Goal: Navigation & Orientation: Find specific page/section

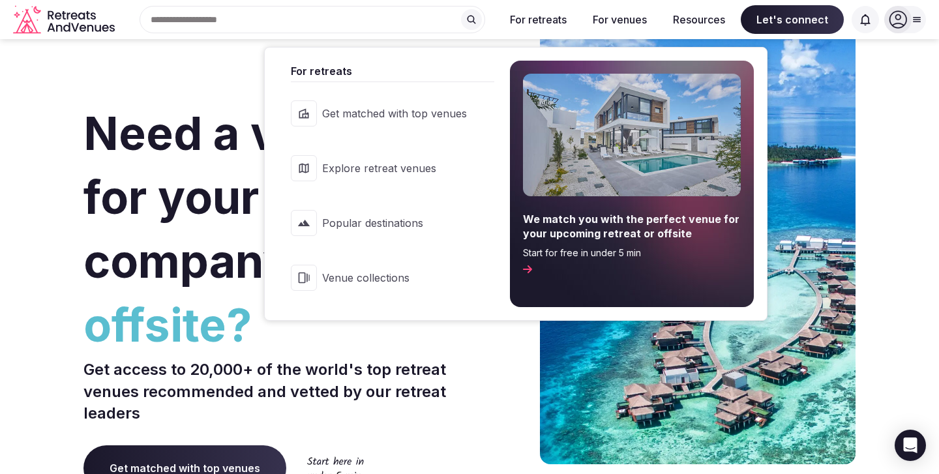
click at [404, 166] on span "Explore retreat venues" at bounding box center [394, 168] width 145 height 14
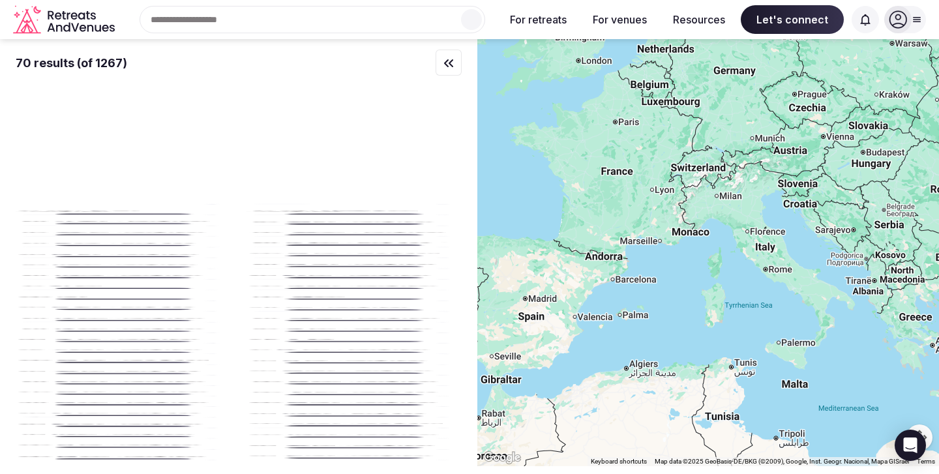
click at [703, 273] on div at bounding box center [708, 252] width 462 height 427
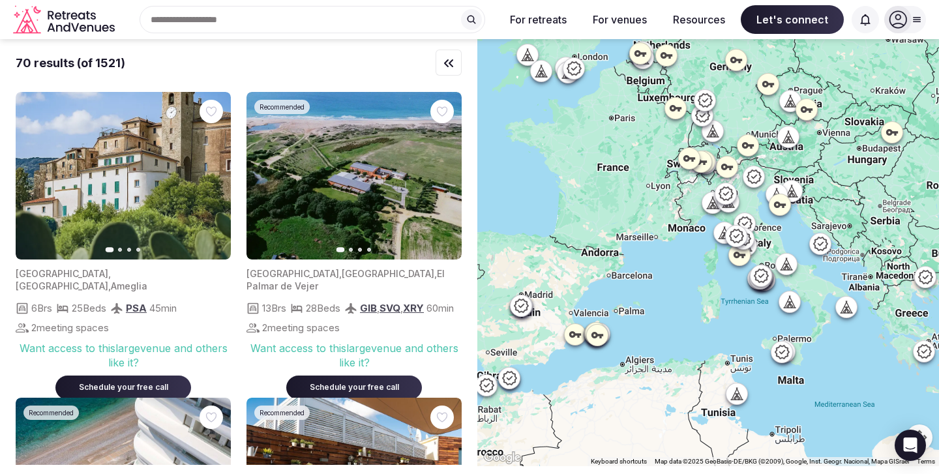
drag, startPoint x: 856, startPoint y: 310, endPoint x: 838, endPoint y: 348, distance: 42.0
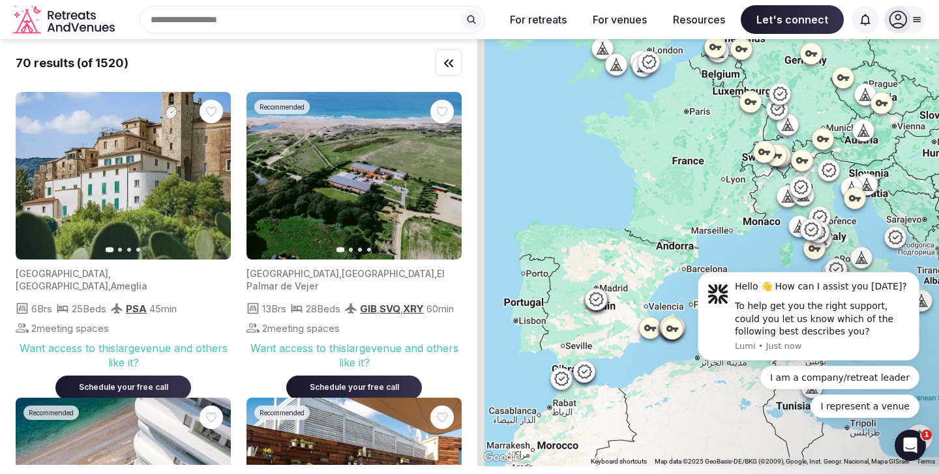
drag, startPoint x: 619, startPoint y: 234, endPoint x: 695, endPoint y: 230, distance: 76.4
click at [695, 230] on div at bounding box center [708, 252] width 462 height 427
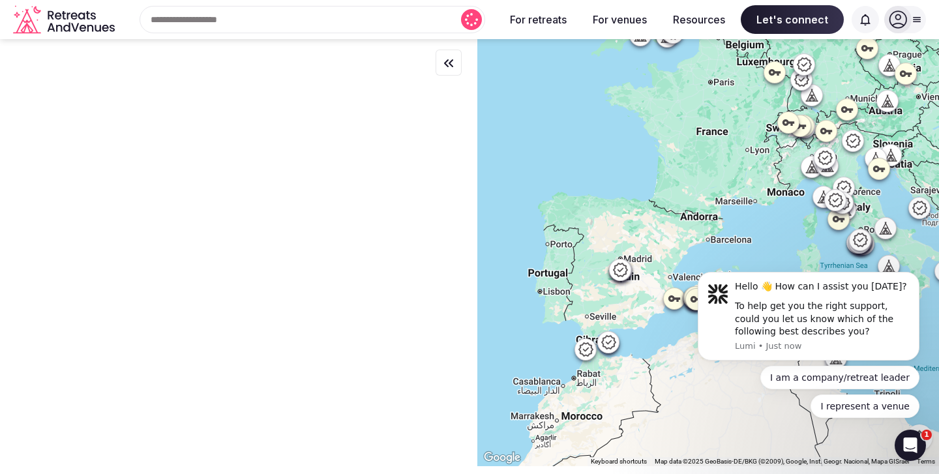
drag, startPoint x: 621, startPoint y: 227, endPoint x: 648, endPoint y: 194, distance: 42.3
click at [648, 194] on div at bounding box center [708, 252] width 462 height 427
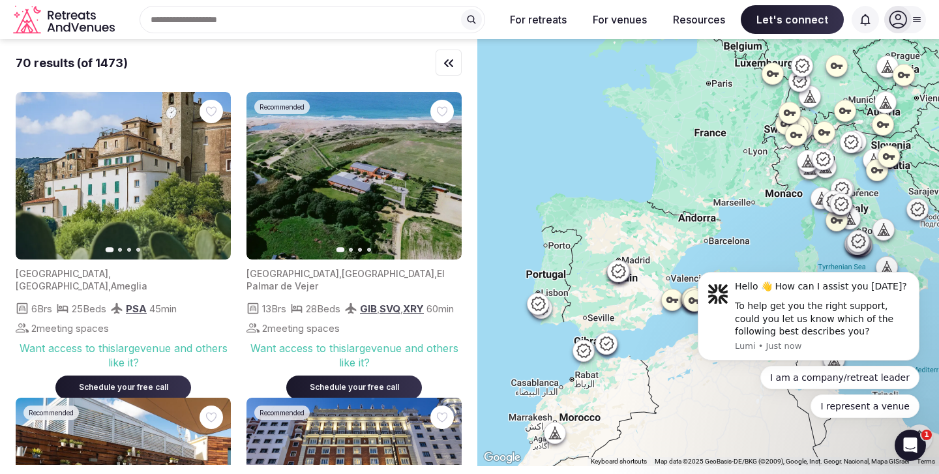
click at [537, 304] on icon at bounding box center [538, 304] width 14 height 14
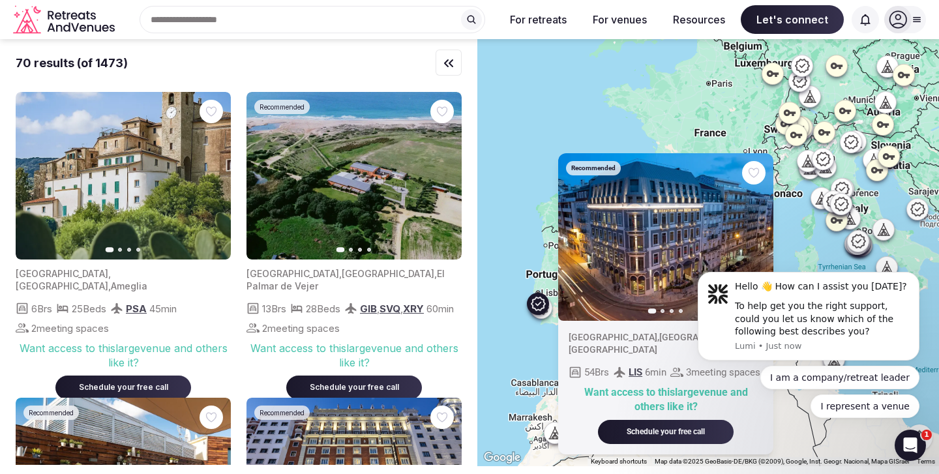
click at [547, 315] on div at bounding box center [541, 307] width 21 height 21
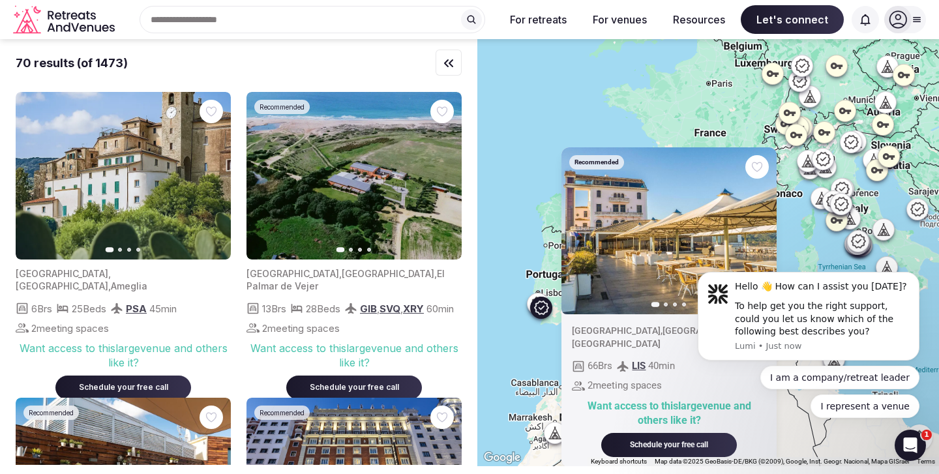
click at [543, 310] on icon at bounding box center [541, 307] width 16 height 16
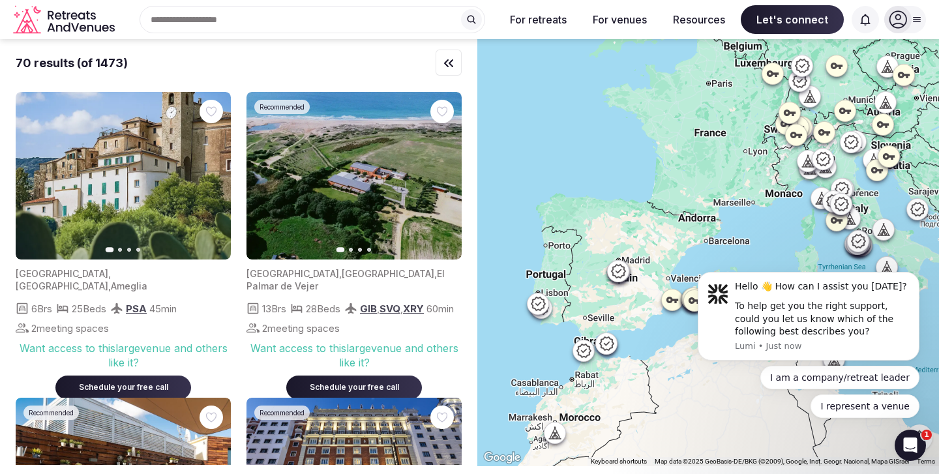
drag, startPoint x: 794, startPoint y: 194, endPoint x: 667, endPoint y: 247, distance: 137.3
click at [667, 247] on div at bounding box center [708, 252] width 462 height 427
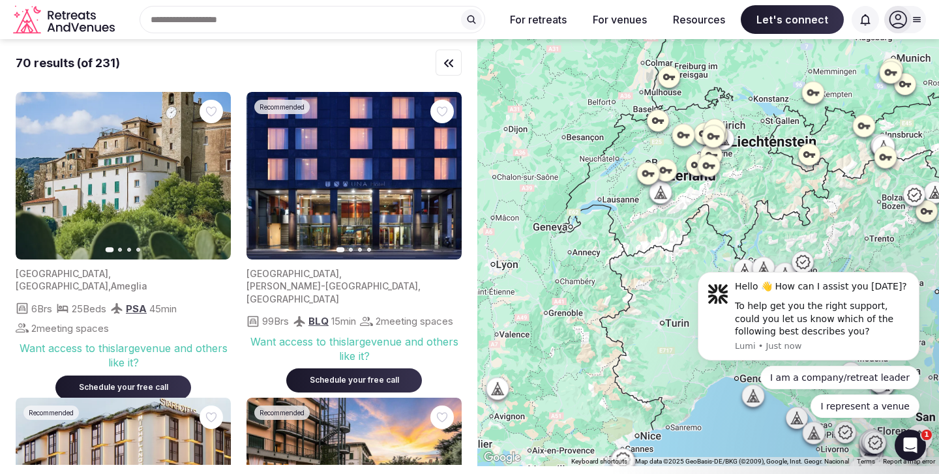
click at [717, 135] on icon at bounding box center [713, 135] width 12 height 7
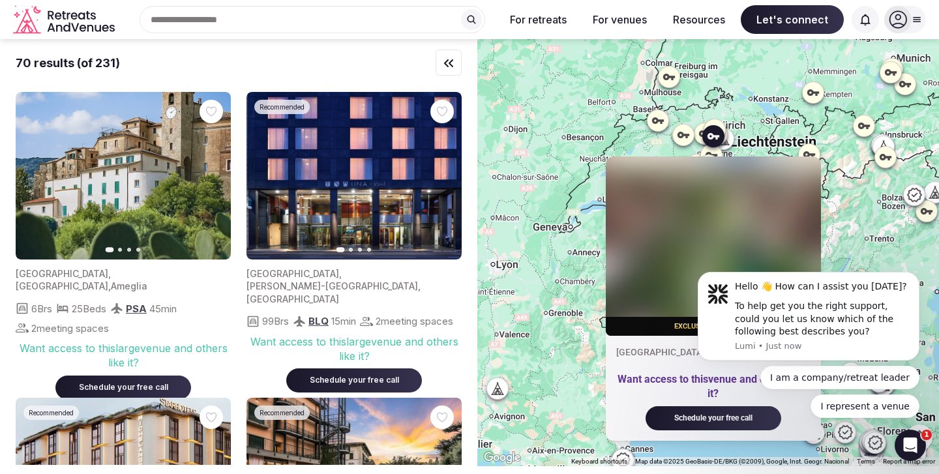
click at [762, 140] on div "Exclusive inventory Zürich , Zürich Want access to this venue and others like i…" at bounding box center [708, 252] width 462 height 427
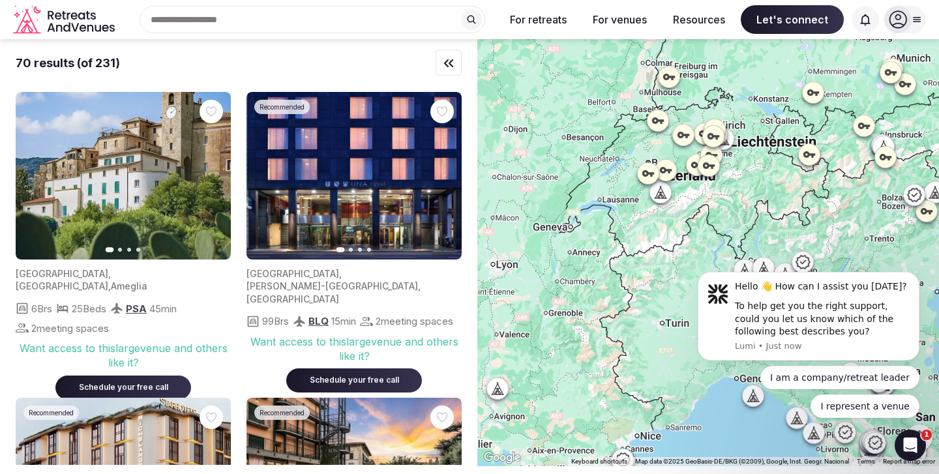
click at [661, 200] on div at bounding box center [660, 191] width 21 height 21
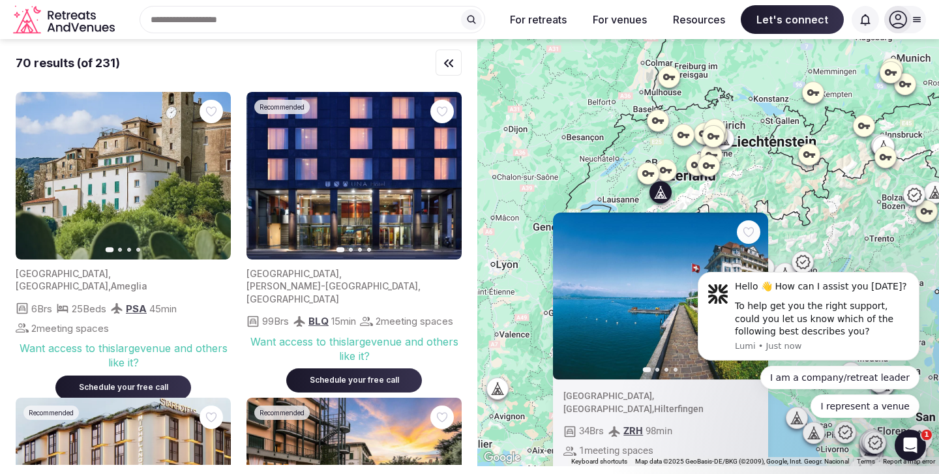
click at [778, 132] on div "Previous slide Next slide Switzerland , Bern , Hilterfingen 34 Brs ZRH 98 min 1…" at bounding box center [708, 252] width 462 height 427
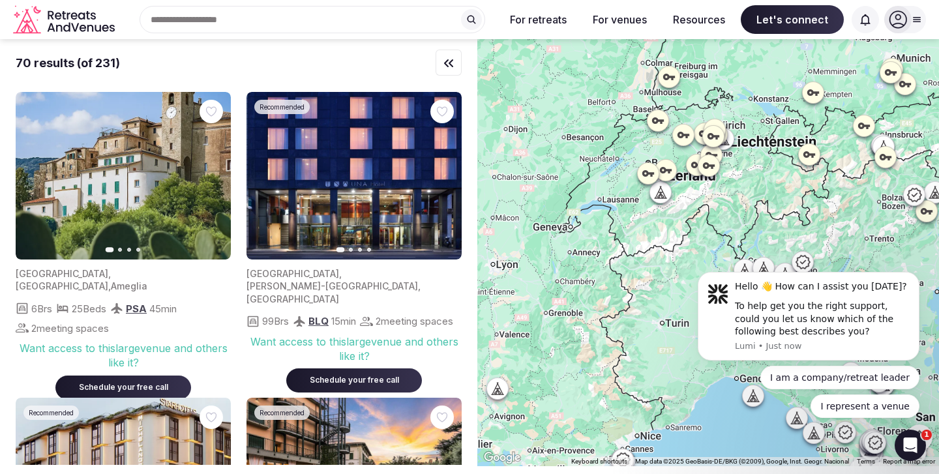
click at [660, 198] on div at bounding box center [660, 191] width 21 height 21
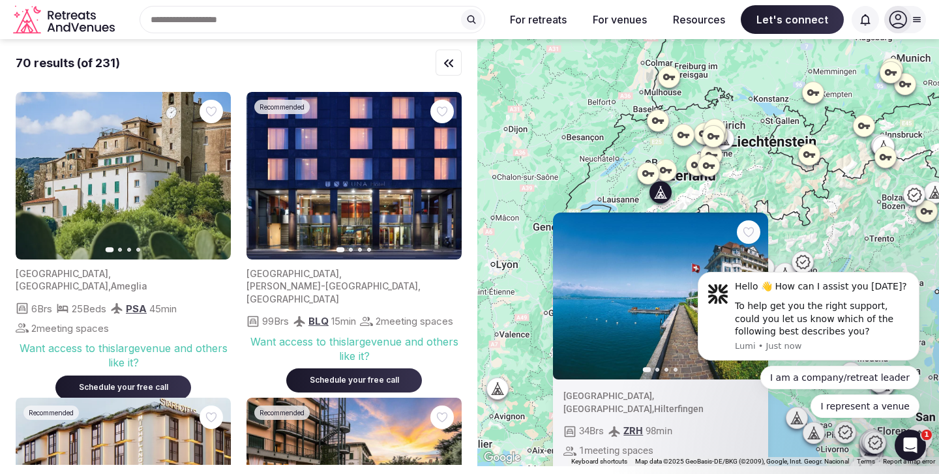
click at [778, 201] on div "Previous slide Next slide Switzerland , Bern , Hilterfingen 34 Brs ZRH 98 min 1…" at bounding box center [708, 252] width 462 height 427
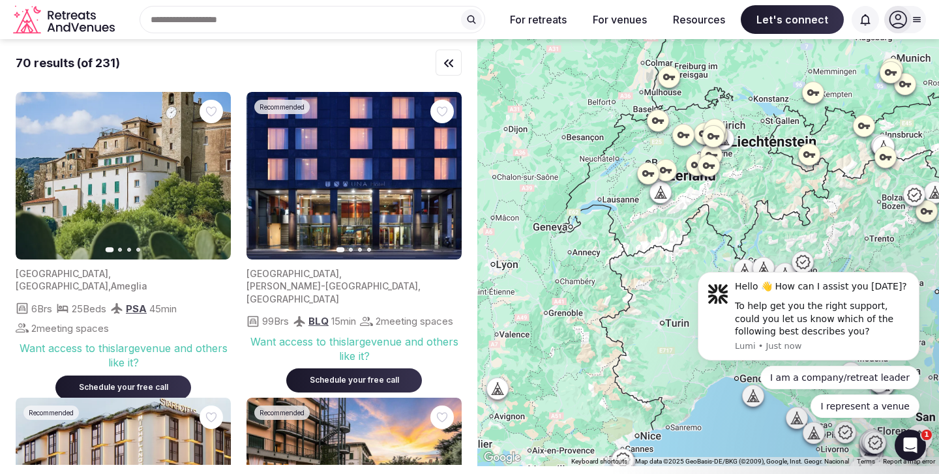
drag, startPoint x: 766, startPoint y: 183, endPoint x: 651, endPoint y: 204, distance: 116.1
click at [651, 204] on div at bounding box center [708, 252] width 462 height 427
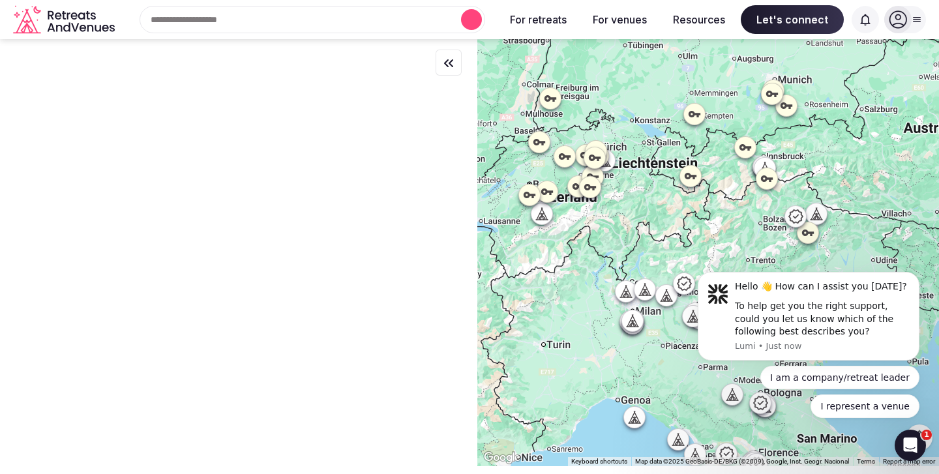
drag, startPoint x: 760, startPoint y: 203, endPoint x: 748, endPoint y: 186, distance: 21.5
click at [748, 186] on div at bounding box center [708, 252] width 462 height 427
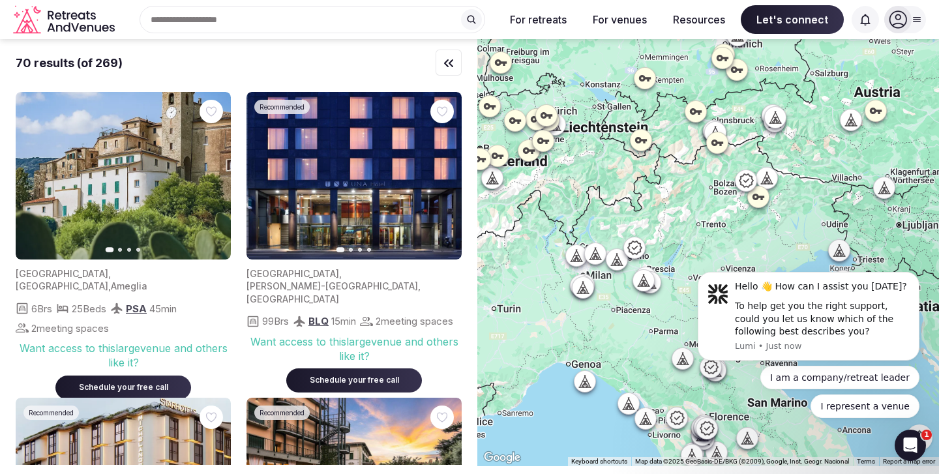
drag, startPoint x: 693, startPoint y: 216, endPoint x: 647, endPoint y: 191, distance: 52.3
click at [647, 191] on div at bounding box center [708, 252] width 462 height 427
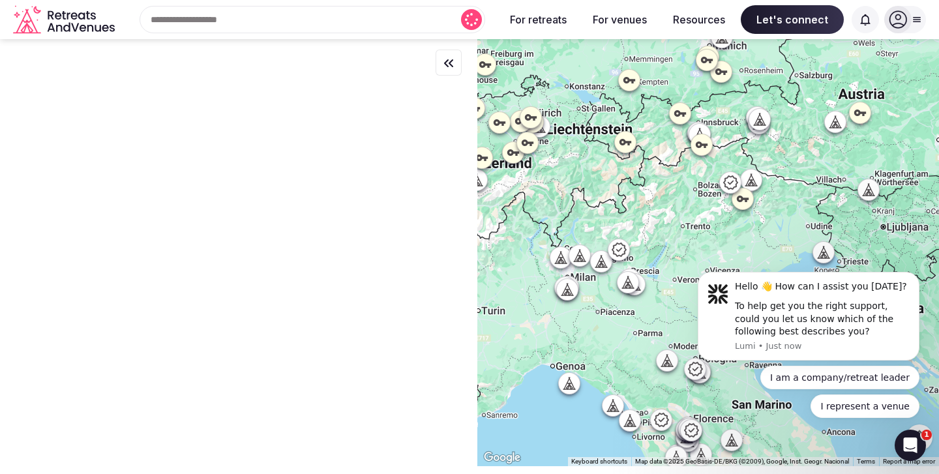
drag, startPoint x: 621, startPoint y: 191, endPoint x: 587, endPoint y: 232, distance: 53.7
click at [587, 232] on div at bounding box center [708, 252] width 462 height 427
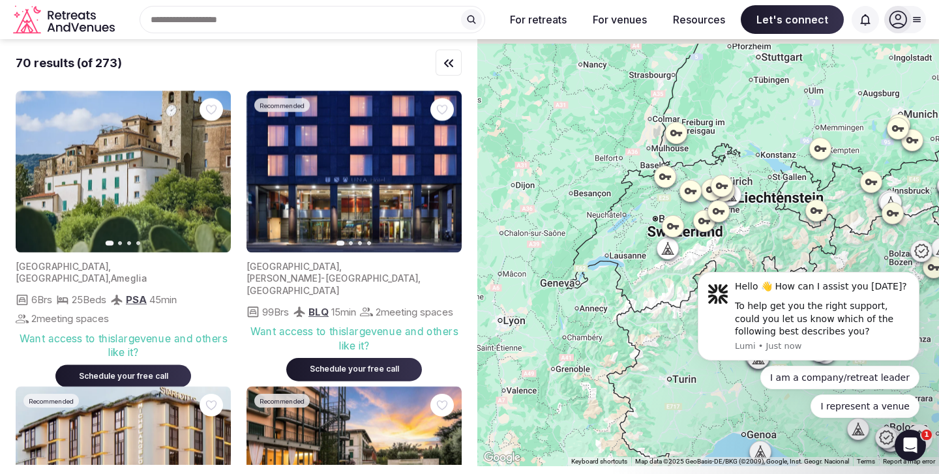
drag, startPoint x: 621, startPoint y: 141, endPoint x: 846, endPoint y: 171, distance: 227.0
click at [846, 171] on div at bounding box center [708, 252] width 462 height 427
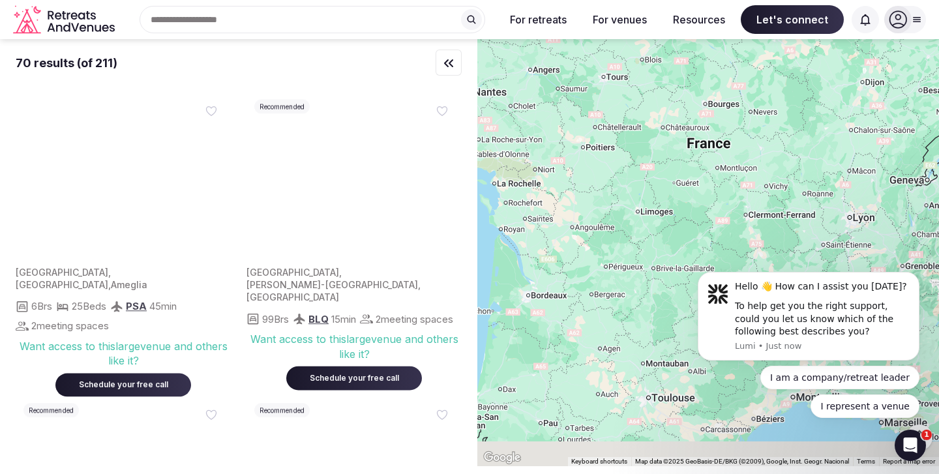
drag, startPoint x: 634, startPoint y: 191, endPoint x: 698, endPoint y: 53, distance: 152.3
click at [698, 53] on div at bounding box center [708, 252] width 462 height 427
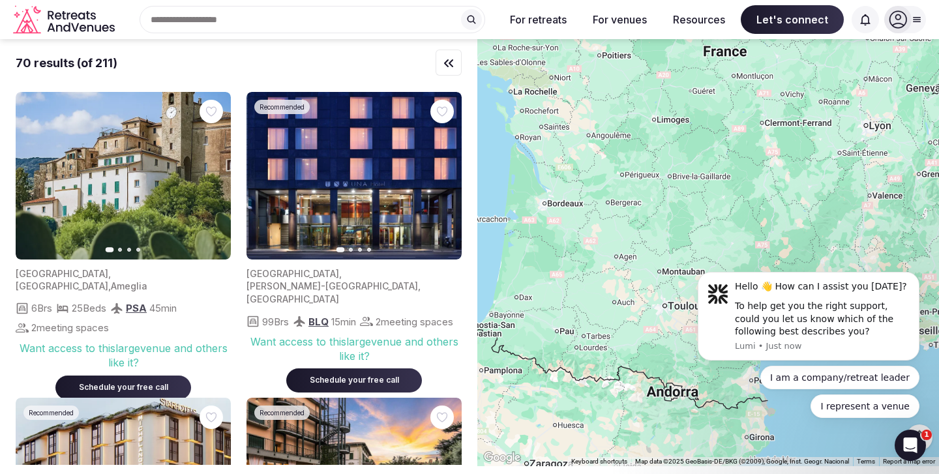
drag, startPoint x: 615, startPoint y: 225, endPoint x: 621, endPoint y: 63, distance: 162.5
click at [621, 63] on div at bounding box center [708, 252] width 462 height 427
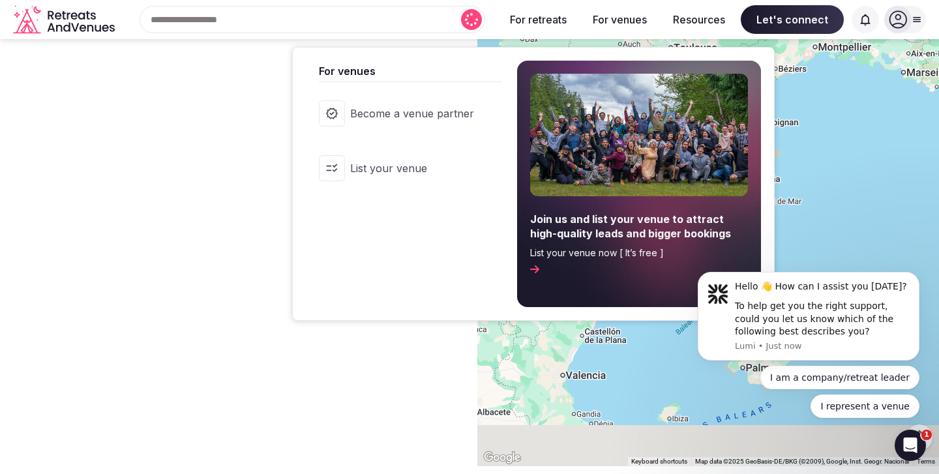
drag, startPoint x: 599, startPoint y: 155, endPoint x: 623, endPoint y: 8, distance: 148.7
click at [623, 8] on body "Search Popular Destinations Toscana, Italy Riviera Maya, Mexico Indonesia, Bali…" at bounding box center [469, 237] width 939 height 474
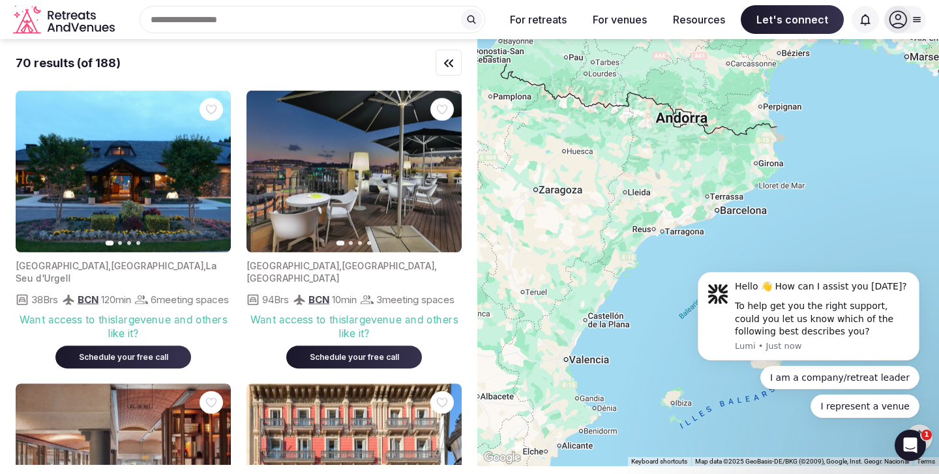
click at [887, 134] on div at bounding box center [708, 252] width 462 height 427
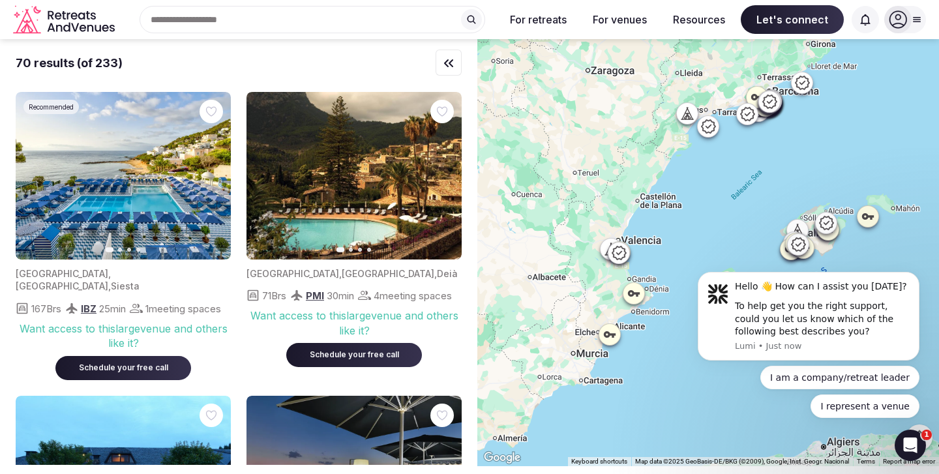
drag, startPoint x: 573, startPoint y: 242, endPoint x: 625, endPoint y: 120, distance: 132.6
click at [625, 120] on div at bounding box center [708, 252] width 462 height 427
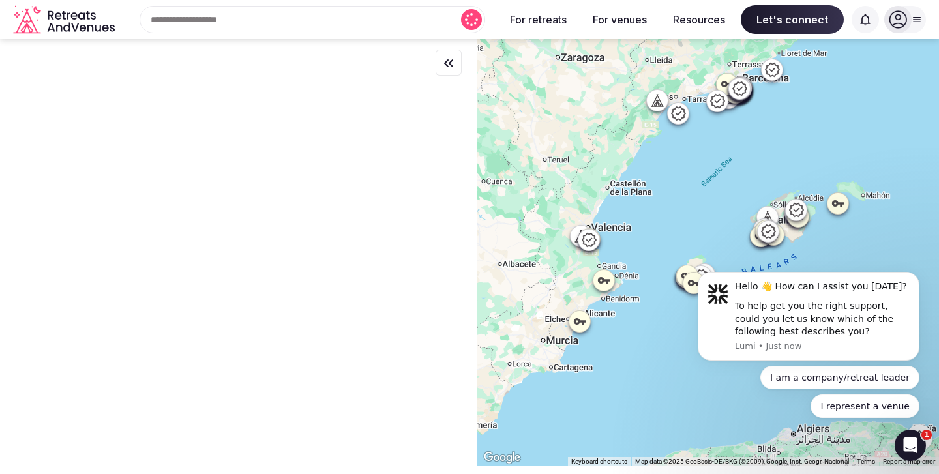
drag, startPoint x: 669, startPoint y: 179, endPoint x: 631, endPoint y: 161, distance: 41.7
click at [631, 161] on div at bounding box center [708, 252] width 462 height 427
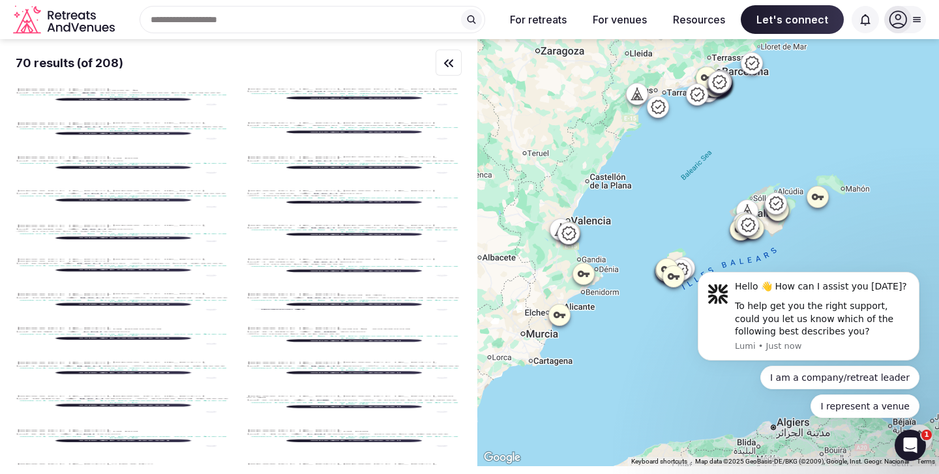
drag, startPoint x: 868, startPoint y: 207, endPoint x: 784, endPoint y: 190, distance: 85.8
click at [784, 190] on div at bounding box center [708, 252] width 462 height 427
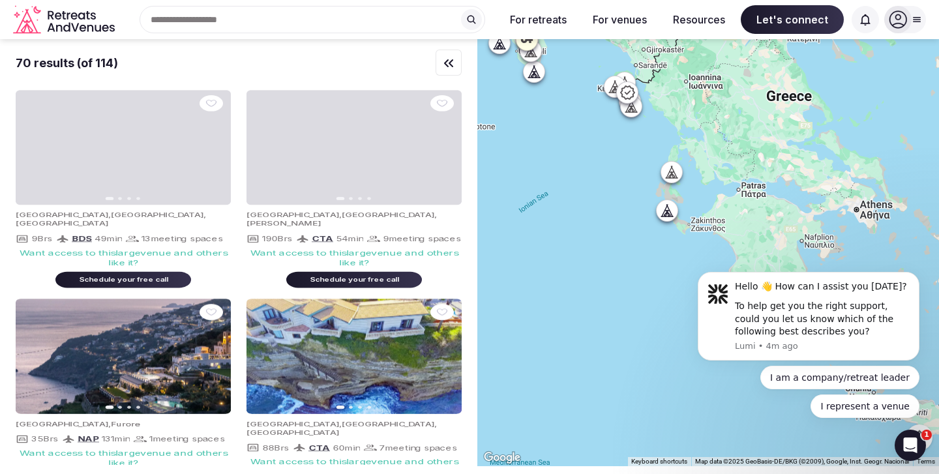
drag, startPoint x: 784, startPoint y: 141, endPoint x: 743, endPoint y: 125, distance: 44.2
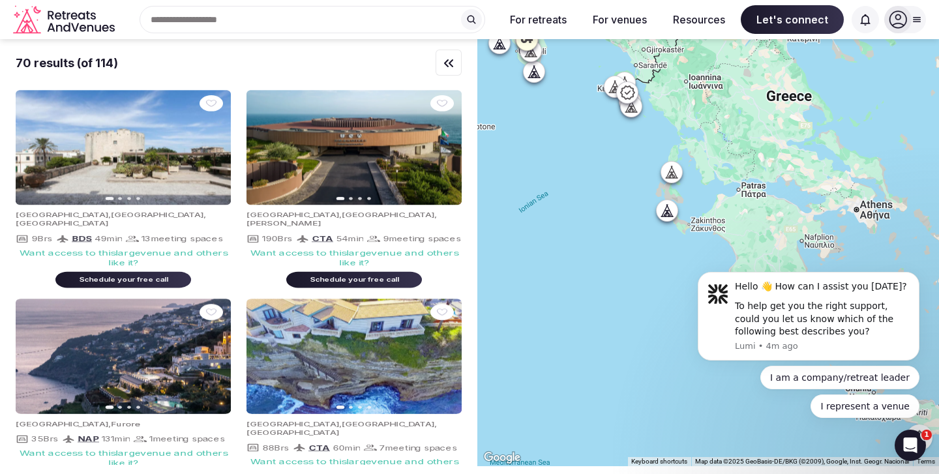
click at [743, 125] on div at bounding box center [708, 252] width 462 height 427
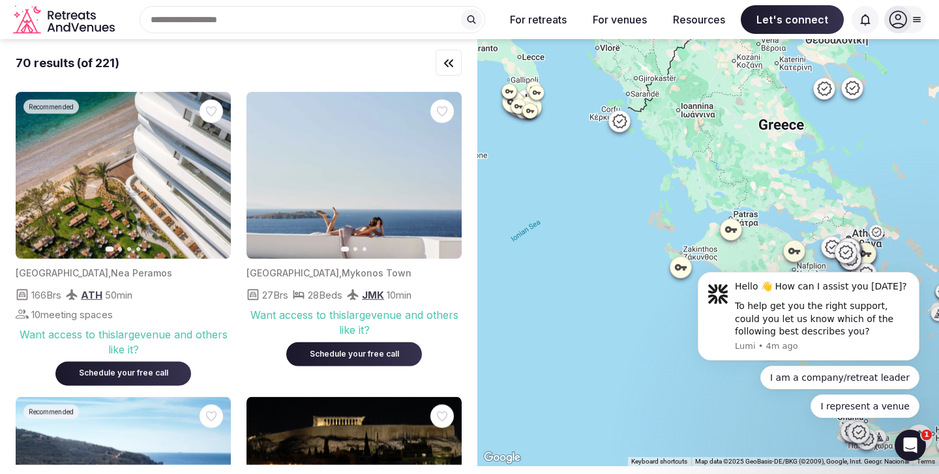
drag, startPoint x: 732, startPoint y: 125, endPoint x: 754, endPoint y: 209, distance: 87.0
click at [754, 209] on div at bounding box center [708, 252] width 462 height 427
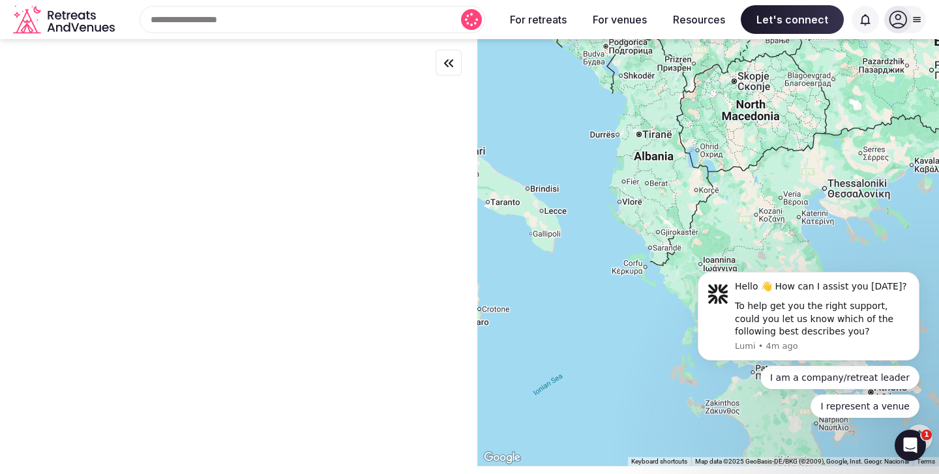
drag, startPoint x: 741, startPoint y: 126, endPoint x: 745, endPoint y: 212, distance: 86.2
click at [745, 212] on div at bounding box center [708, 252] width 462 height 427
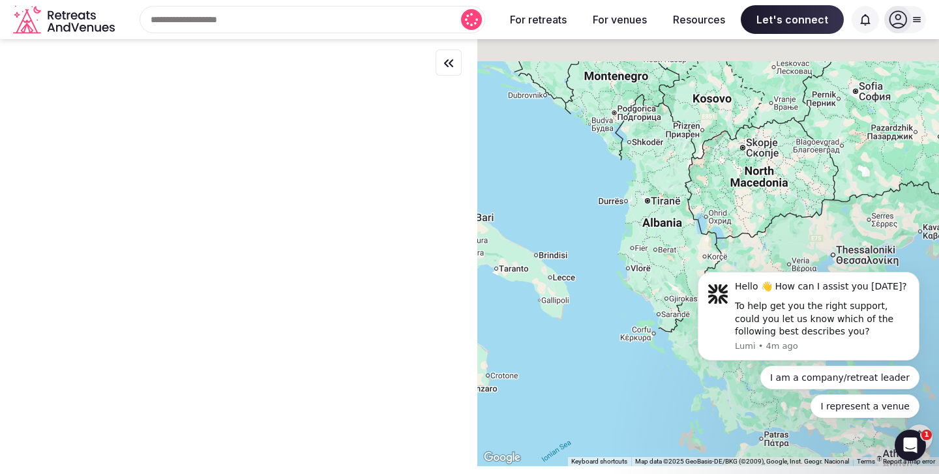
drag, startPoint x: 746, startPoint y: 128, endPoint x: 762, endPoint y: 204, distance: 77.2
click at [762, 204] on div at bounding box center [708, 252] width 462 height 427
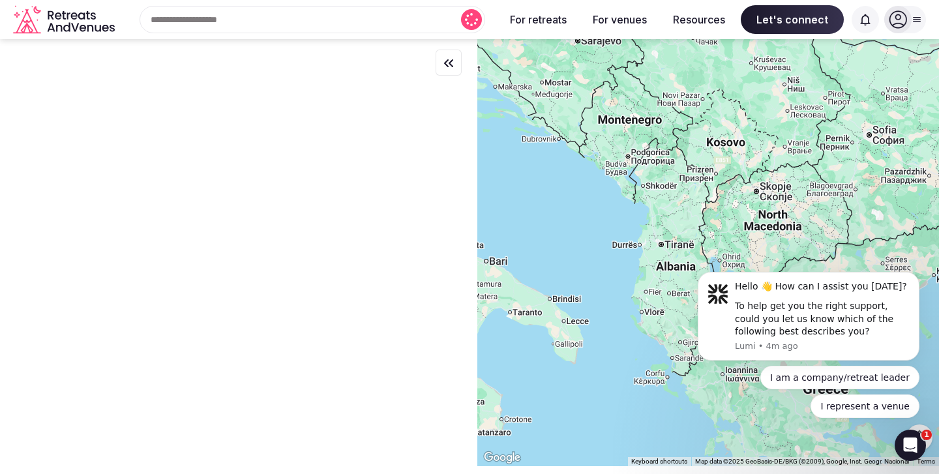
drag, startPoint x: 761, startPoint y: 138, endPoint x: 793, endPoint y: 185, distance: 56.8
click at [793, 185] on div at bounding box center [708, 252] width 462 height 427
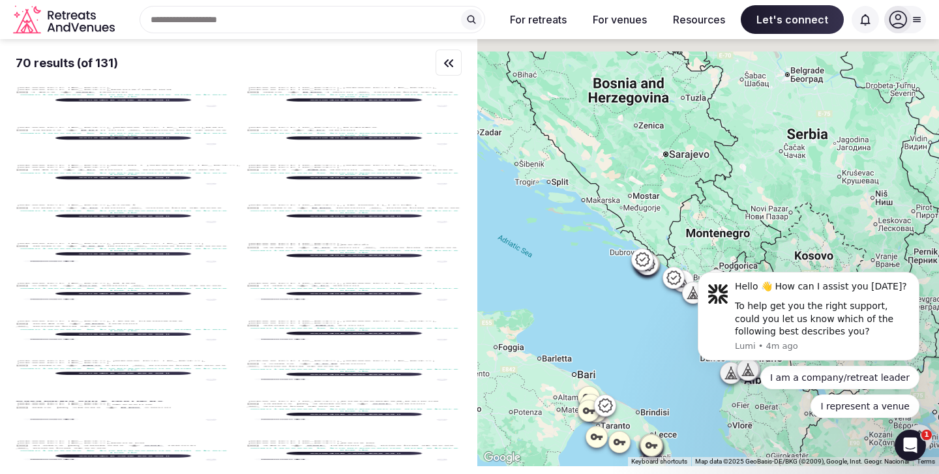
drag, startPoint x: 790, startPoint y: 113, endPoint x: 855, endPoint y: 205, distance: 112.7
click at [855, 205] on div at bounding box center [708, 252] width 462 height 427
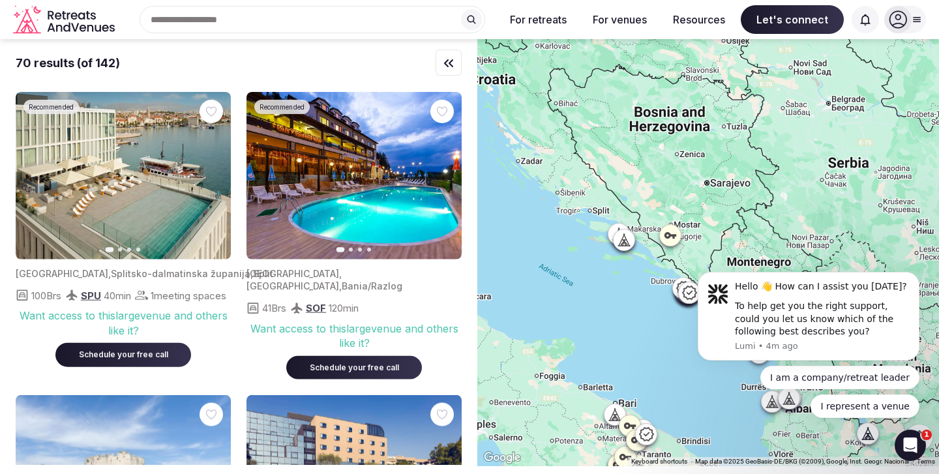
drag, startPoint x: 763, startPoint y: 148, endPoint x: 837, endPoint y: 190, distance: 85.3
click at [837, 190] on div at bounding box center [708, 252] width 462 height 427
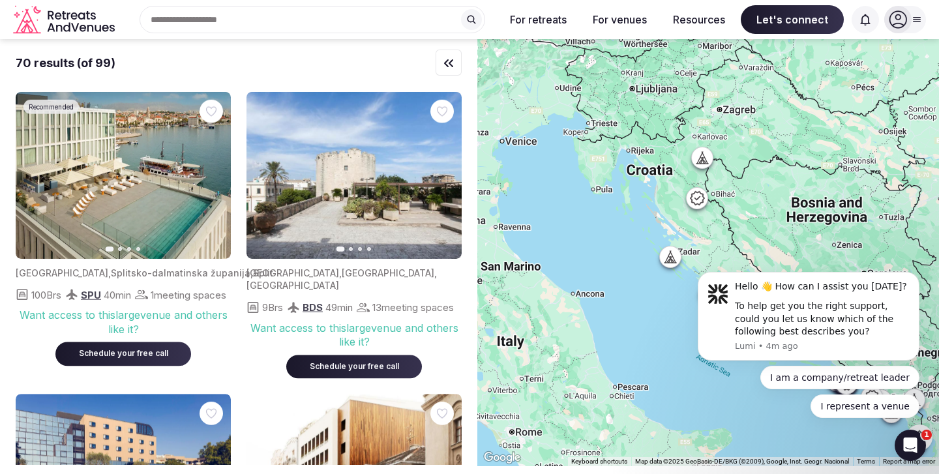
drag, startPoint x: 754, startPoint y: 149, endPoint x: 861, endPoint y: 210, distance: 123.5
click at [861, 210] on div at bounding box center [708, 252] width 462 height 427
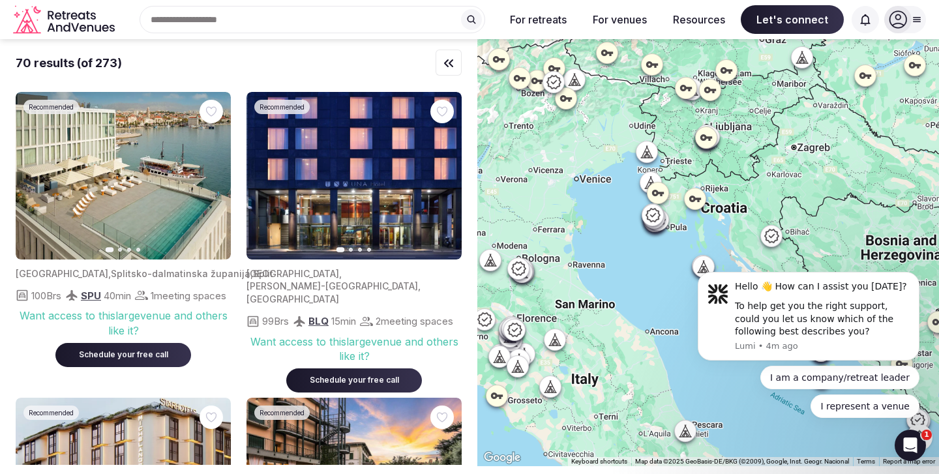
drag, startPoint x: 606, startPoint y: 137, endPoint x: 656, endPoint y: 172, distance: 61.3
click at [656, 172] on div at bounding box center [708, 252] width 462 height 427
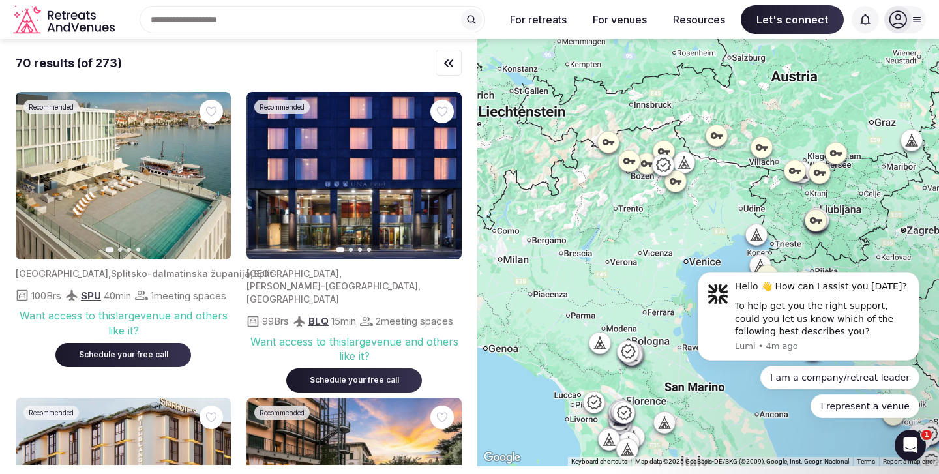
drag, startPoint x: 649, startPoint y: 161, endPoint x: 714, endPoint y: 212, distance: 82.2
click at [714, 212] on div at bounding box center [708, 252] width 462 height 427
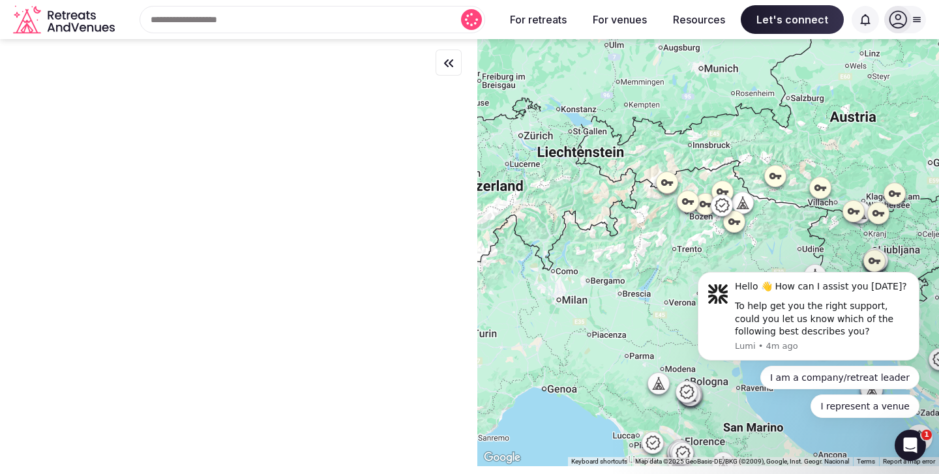
drag, startPoint x: 670, startPoint y: 124, endPoint x: 732, endPoint y: 165, distance: 73.8
click at [732, 165] on div at bounding box center [708, 252] width 462 height 427
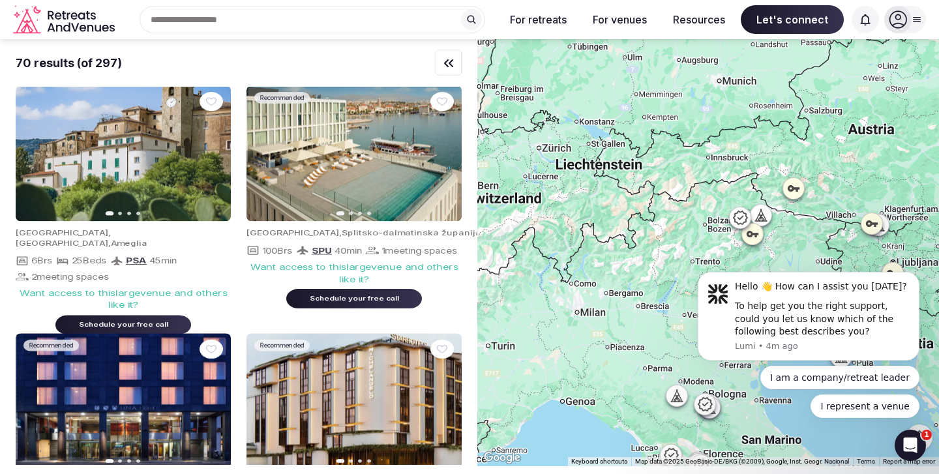
drag, startPoint x: 728, startPoint y: 119, endPoint x: 765, endPoint y: 145, distance: 45.0
click at [765, 145] on div at bounding box center [708, 252] width 462 height 427
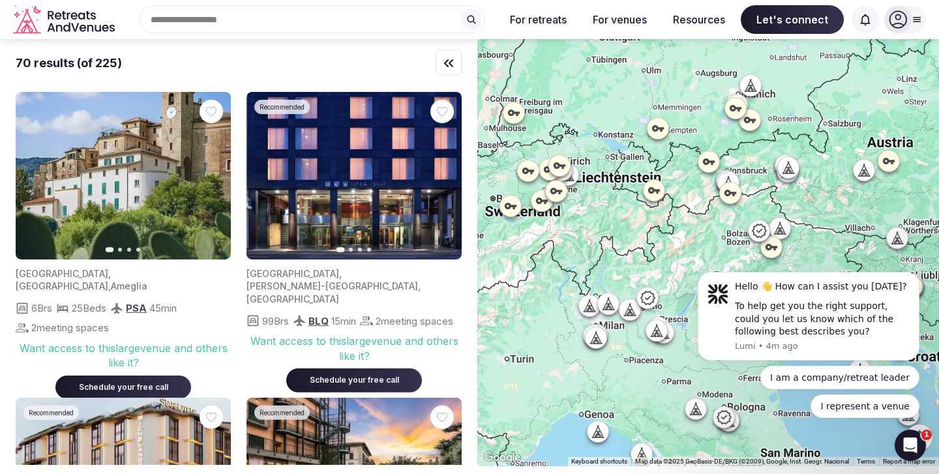
drag, startPoint x: 701, startPoint y: 82, endPoint x: 752, endPoint y: 114, distance: 60.1
click at [752, 114] on div at bounding box center [708, 252] width 462 height 427
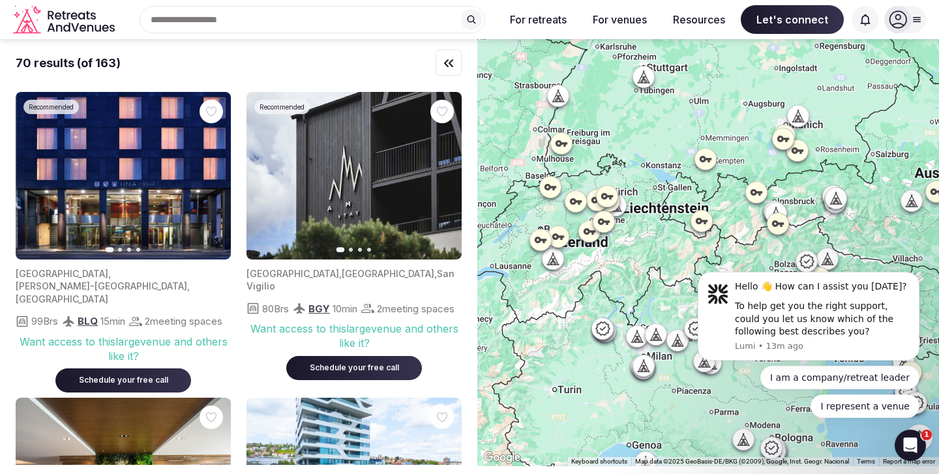
drag, startPoint x: 601, startPoint y: 288, endPoint x: 767, endPoint y: 90, distance: 257.8
click at [767, 90] on div at bounding box center [708, 252] width 462 height 427
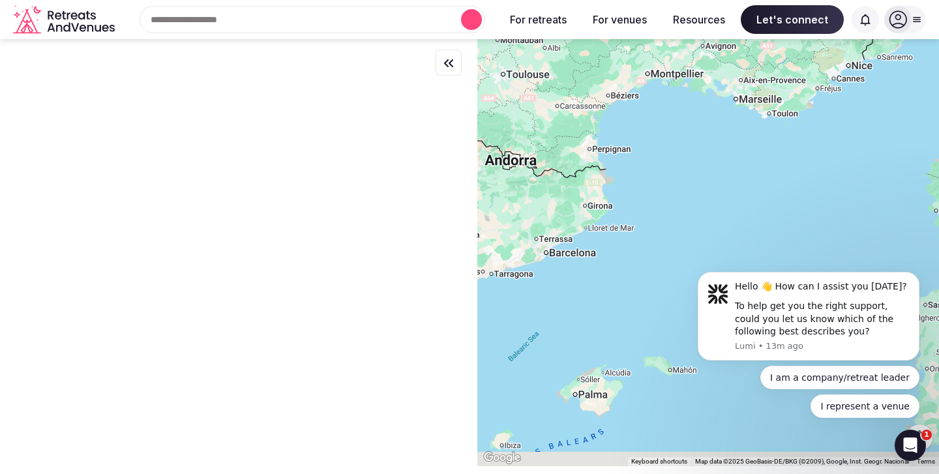
drag, startPoint x: 666, startPoint y: 220, endPoint x: 789, endPoint y: 18, distance: 235.9
click at [789, 18] on body "Search Popular Destinations [GEOGRAPHIC_DATA], [GEOGRAPHIC_DATA] [GEOGRAPHIC_DA…" at bounding box center [469, 237] width 939 height 474
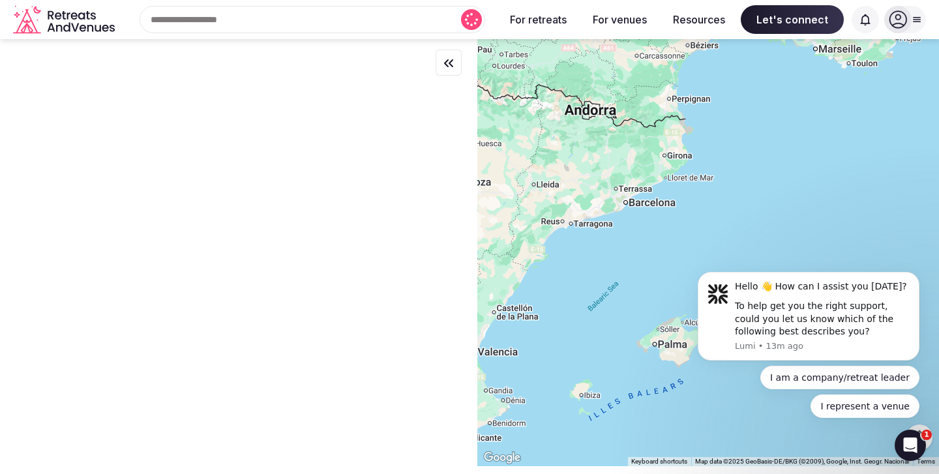
drag, startPoint x: 676, startPoint y: 212, endPoint x: 597, endPoint y: 198, distance: 80.8
click at [596, 198] on div at bounding box center [708, 252] width 462 height 427
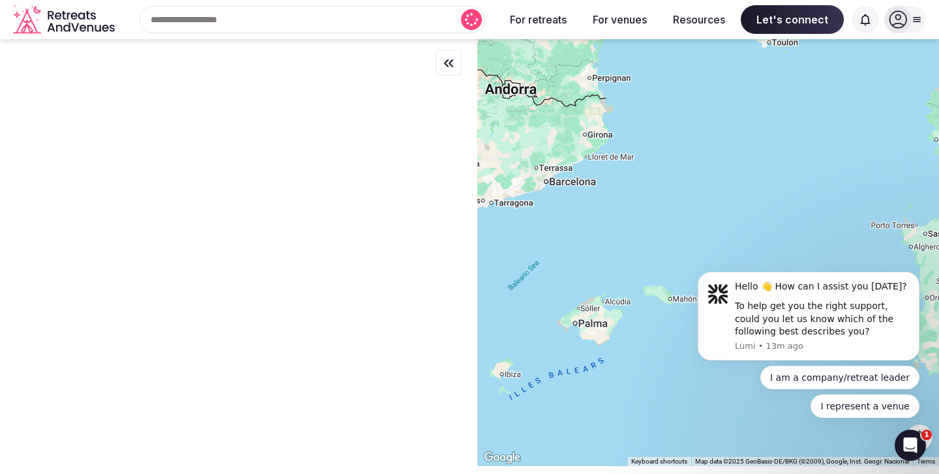
drag, startPoint x: 619, startPoint y: 215, endPoint x: 619, endPoint y: 190, distance: 24.1
click at [619, 190] on div at bounding box center [708, 252] width 462 height 427
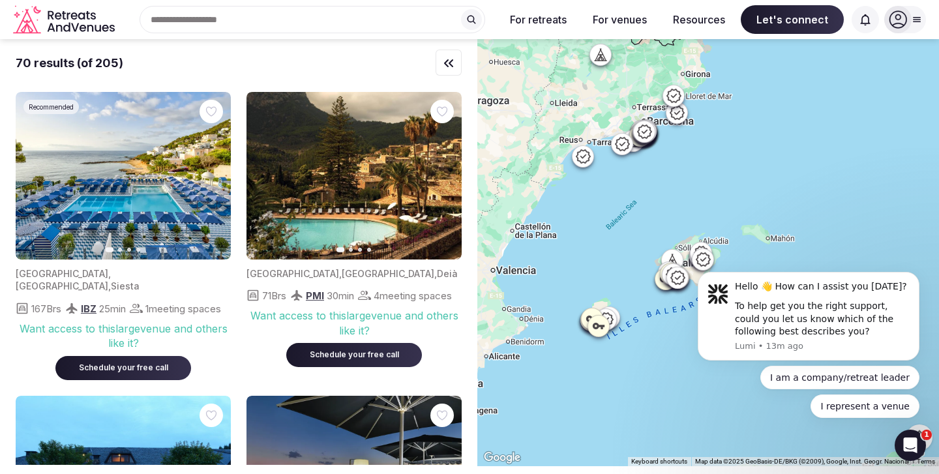
drag, startPoint x: 567, startPoint y: 216, endPoint x: 666, endPoint y: 167, distance: 110.5
click at [666, 167] on div at bounding box center [708, 252] width 462 height 427
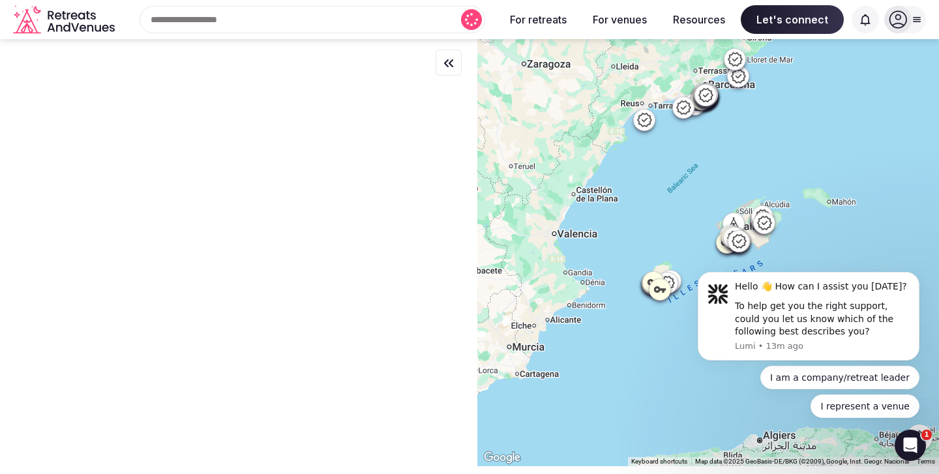
drag, startPoint x: 666, startPoint y: 196, endPoint x: 733, endPoint y: 157, distance: 77.7
click at [734, 157] on div at bounding box center [708, 252] width 462 height 427
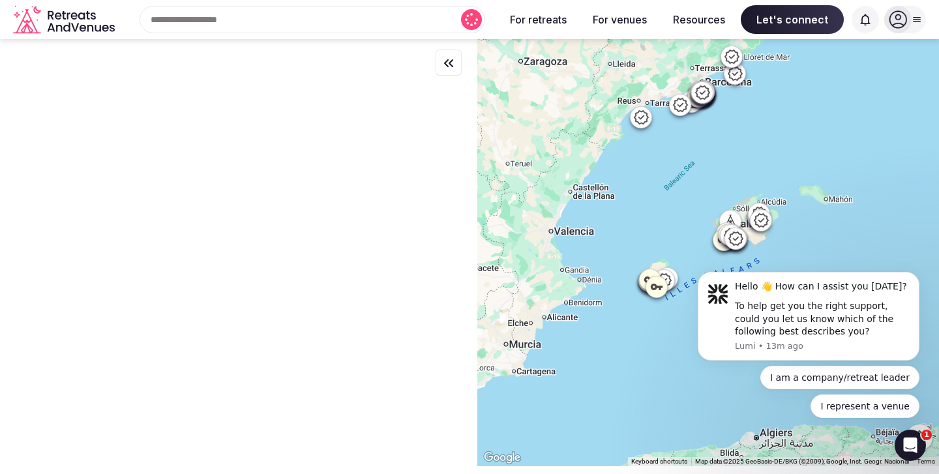
drag, startPoint x: 733, startPoint y: 157, endPoint x: 812, endPoint y: 111, distance: 91.5
click at [812, 111] on div at bounding box center [708, 252] width 462 height 427
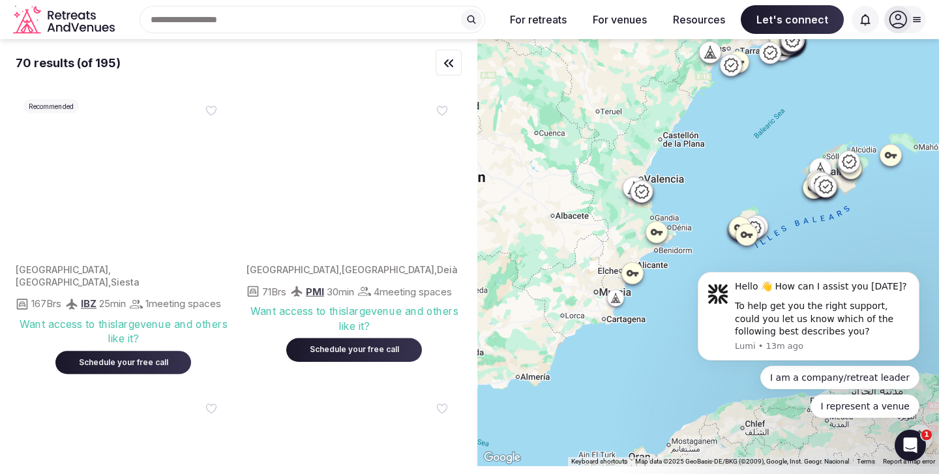
drag, startPoint x: 700, startPoint y: 167, endPoint x: 756, endPoint y: 138, distance: 63.3
click at [756, 138] on div at bounding box center [708, 252] width 462 height 427
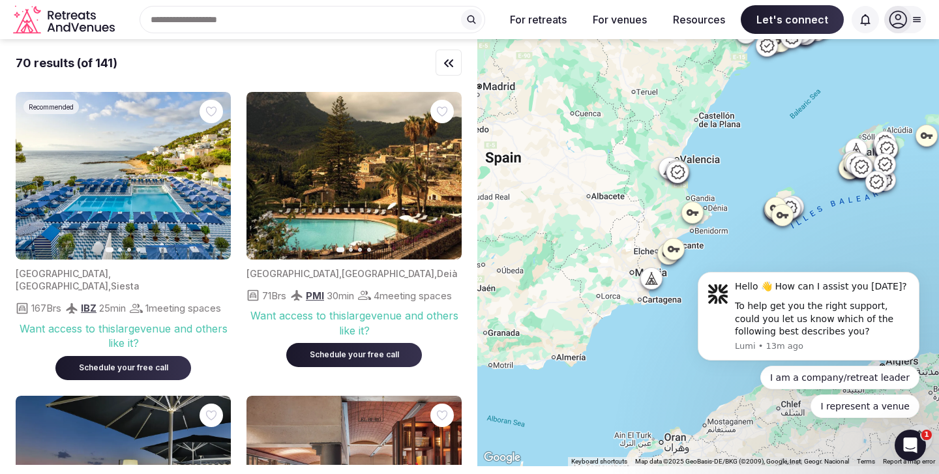
drag, startPoint x: 743, startPoint y: 139, endPoint x: 781, endPoint y: 99, distance: 54.4
click at [781, 99] on div at bounding box center [708, 252] width 462 height 427
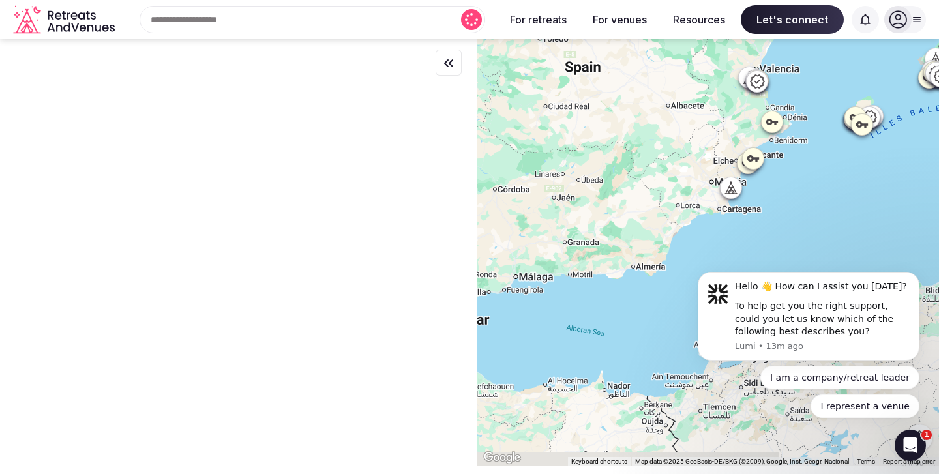
drag, startPoint x: 781, startPoint y: 149, endPoint x: 827, endPoint y: 89, distance: 75.8
click at [828, 89] on div at bounding box center [708, 252] width 462 height 427
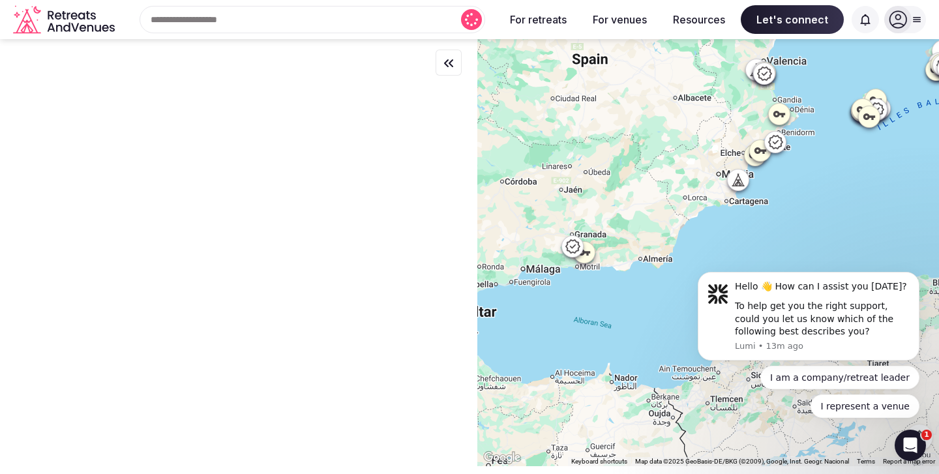
drag, startPoint x: 625, startPoint y: 205, endPoint x: 782, endPoint y: 157, distance: 164.4
click at [782, 157] on div at bounding box center [708, 252] width 462 height 427
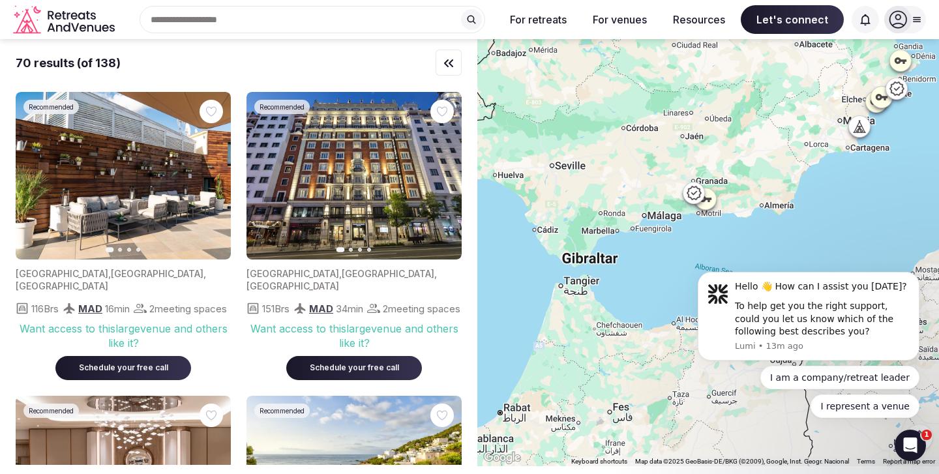
drag, startPoint x: 788, startPoint y: 142, endPoint x: 745, endPoint y: 132, distance: 43.5
click at [745, 132] on div at bounding box center [708, 252] width 462 height 427
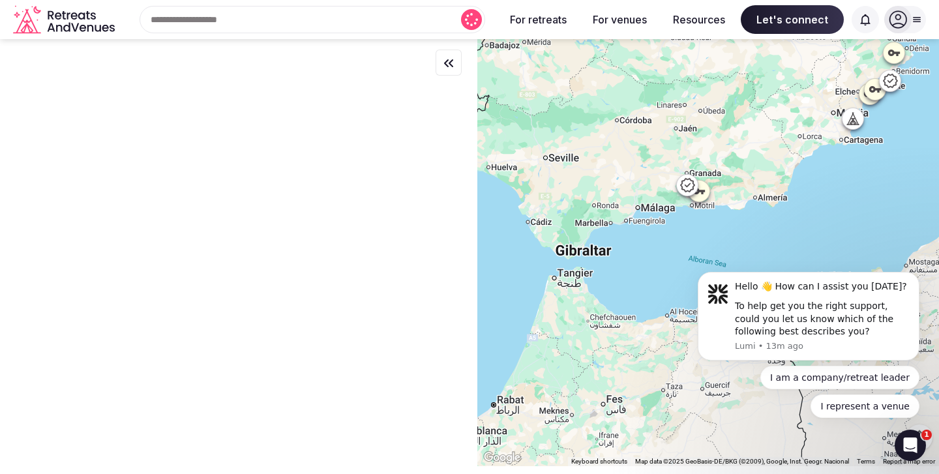
drag, startPoint x: 788, startPoint y: 130, endPoint x: 651, endPoint y: 130, distance: 137.6
click at [651, 130] on div at bounding box center [708, 252] width 462 height 427
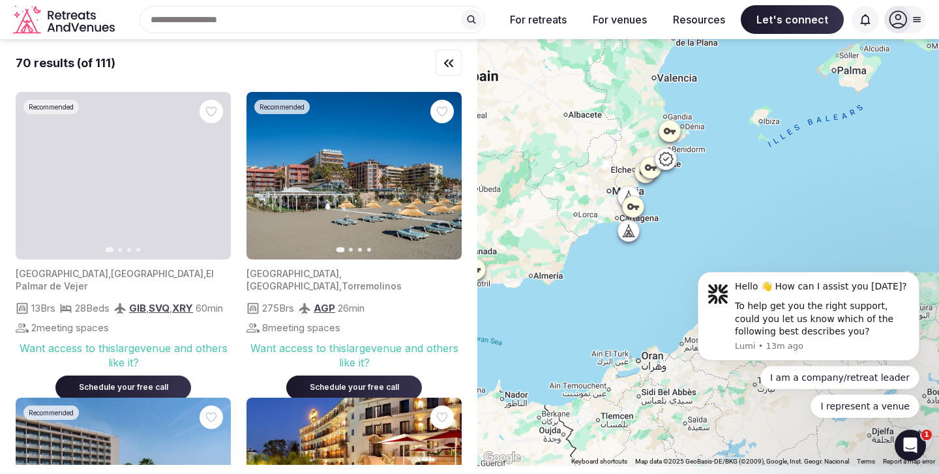
drag, startPoint x: 771, startPoint y: 139, endPoint x: 682, endPoint y: 224, distance: 123.1
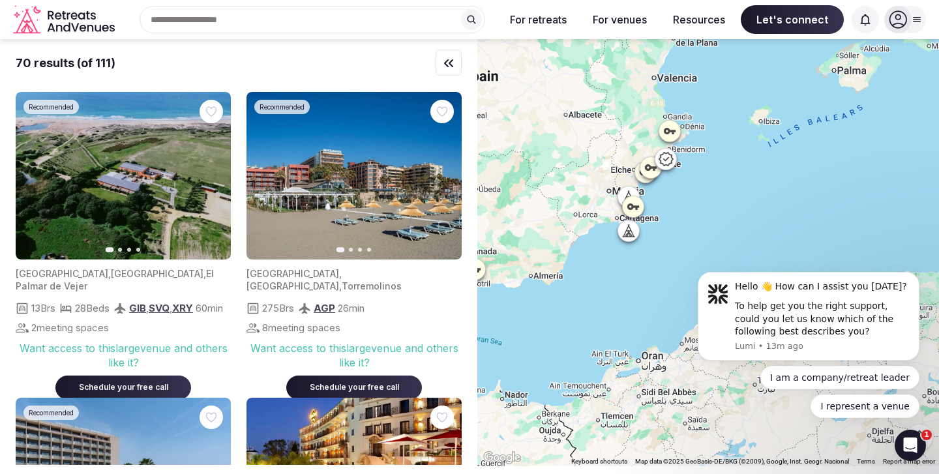
click at [682, 224] on div at bounding box center [708, 252] width 462 height 427
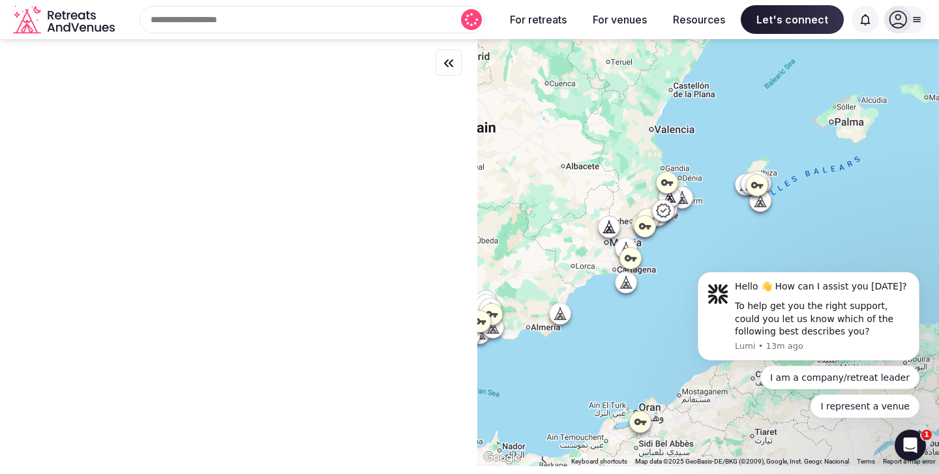
drag, startPoint x: 714, startPoint y: 176, endPoint x: 706, endPoint y: 245, distance: 69.6
click at [706, 245] on div at bounding box center [708, 252] width 462 height 427
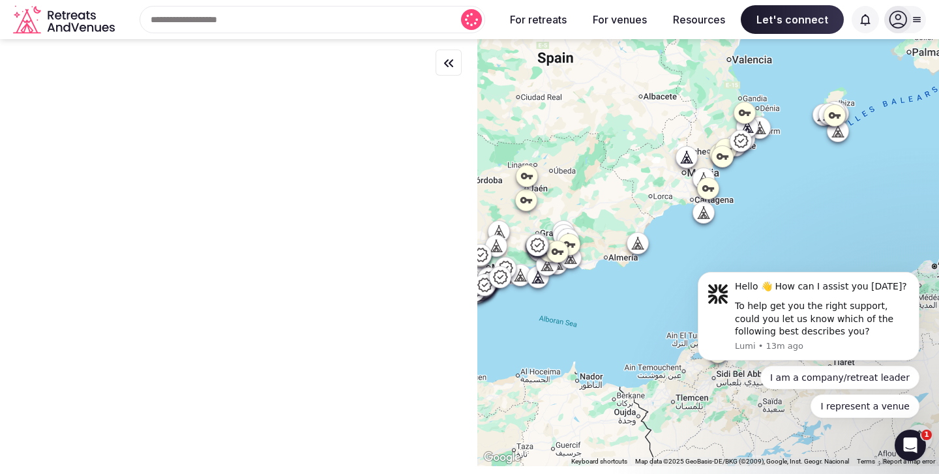
drag, startPoint x: 712, startPoint y: 158, endPoint x: 798, endPoint y: 72, distance: 121.7
click at [798, 72] on div at bounding box center [708, 252] width 462 height 427
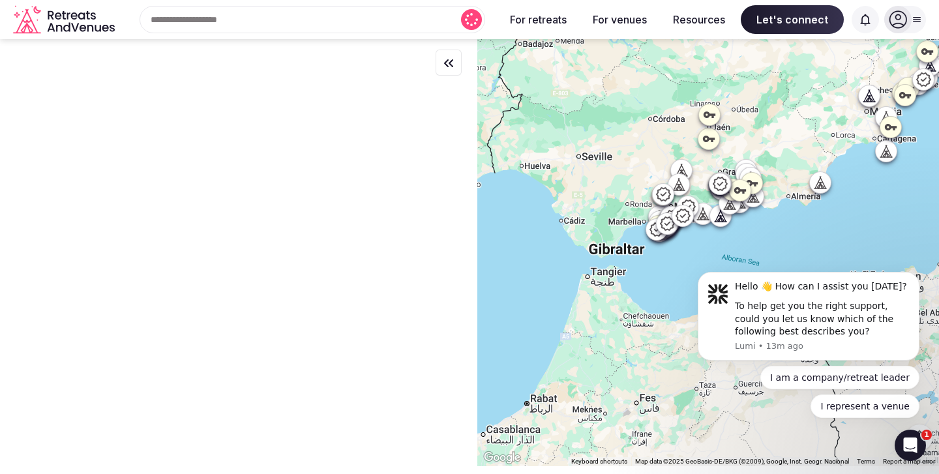
drag, startPoint x: 606, startPoint y: 233, endPoint x: 797, endPoint y: 168, distance: 201.7
click at [798, 168] on div at bounding box center [708, 252] width 462 height 427
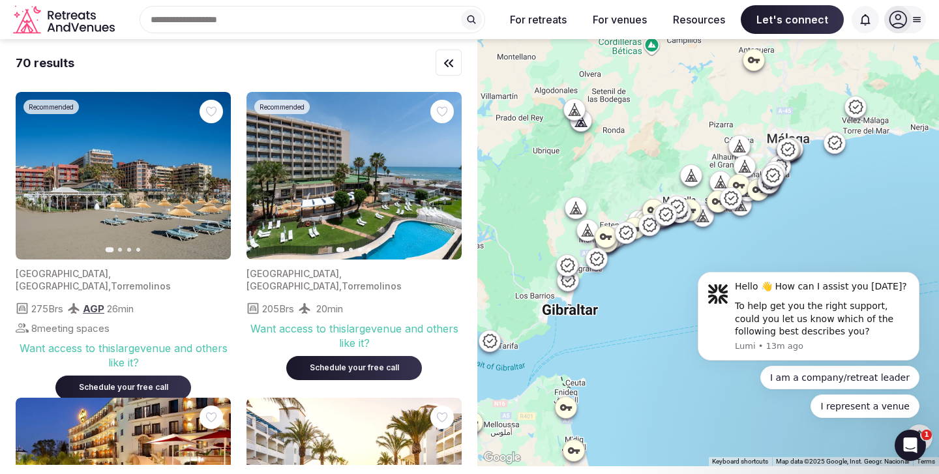
drag, startPoint x: 723, startPoint y: 121, endPoint x: 664, endPoint y: 132, distance: 59.1
click at [664, 132] on div at bounding box center [708, 252] width 462 height 427
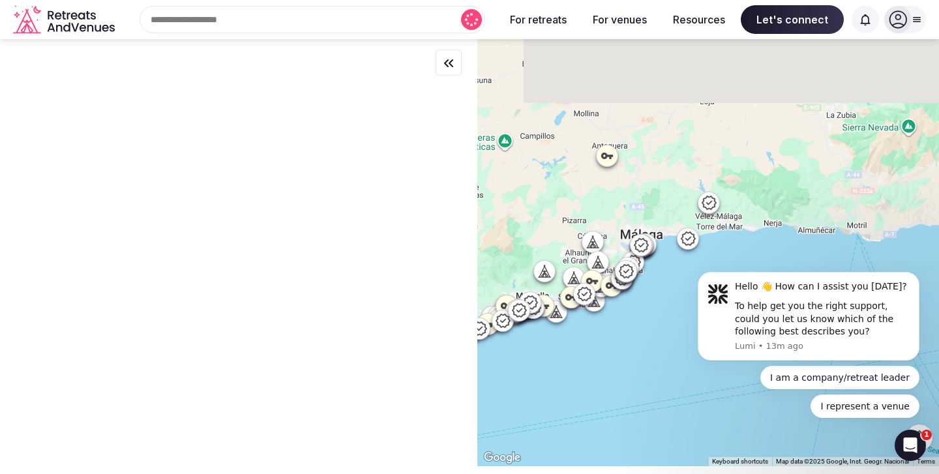
drag, startPoint x: 764, startPoint y: 111, endPoint x: 633, endPoint y: 205, distance: 161.6
click at [633, 205] on div at bounding box center [708, 252] width 462 height 427
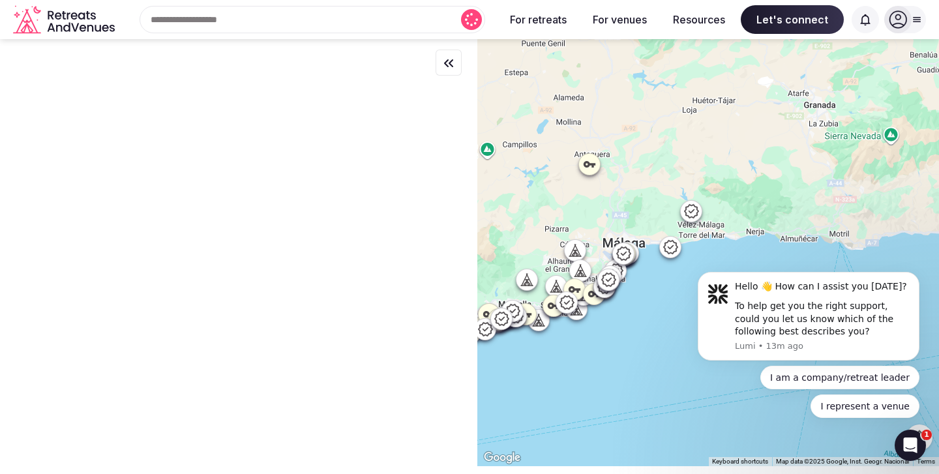
drag, startPoint x: 737, startPoint y: 171, endPoint x: 636, endPoint y: 199, distance: 104.1
click at [636, 199] on div at bounding box center [708, 252] width 462 height 427
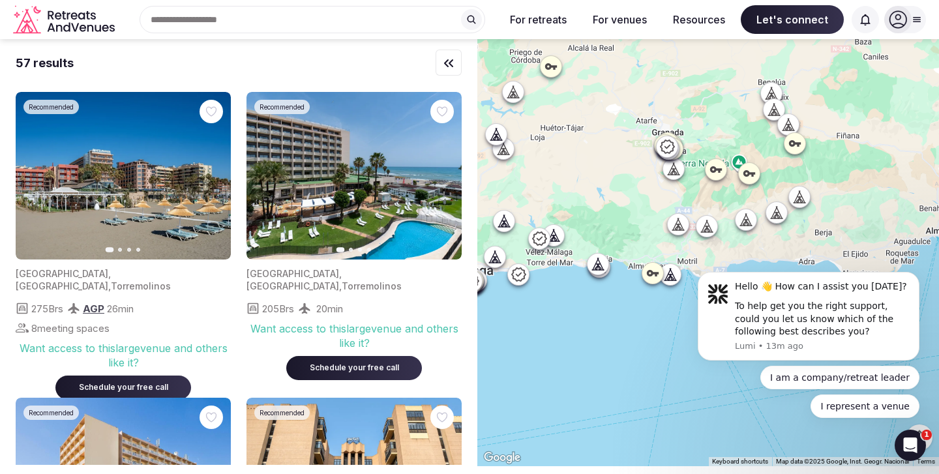
drag, startPoint x: 898, startPoint y: 157, endPoint x: 715, endPoint y: 153, distance: 182.6
click at [715, 153] on div at bounding box center [708, 252] width 462 height 427
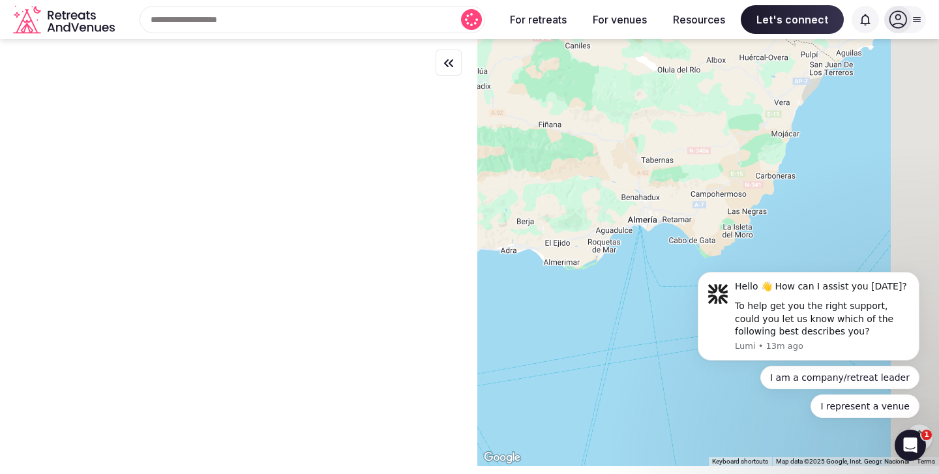
drag, startPoint x: 754, startPoint y: 153, endPoint x: 651, endPoint y: 161, distance: 104.0
click at [651, 161] on div at bounding box center [708, 252] width 462 height 427
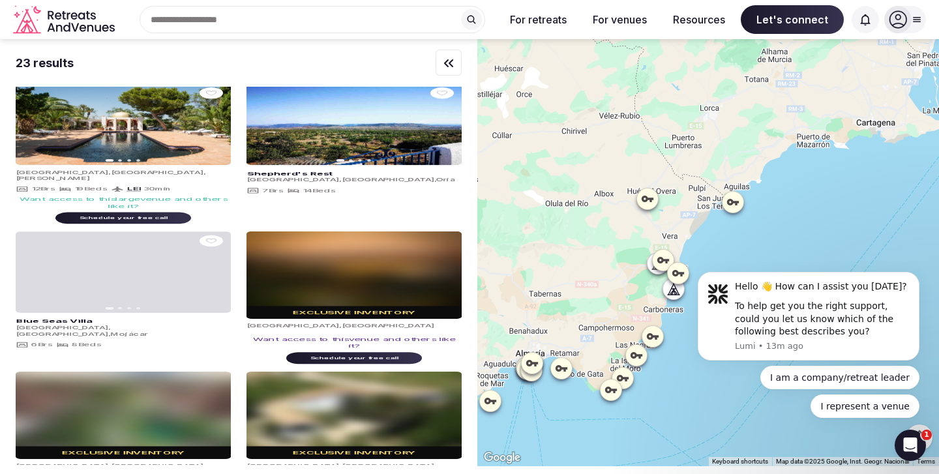
drag, startPoint x: 773, startPoint y: 123, endPoint x: 715, endPoint y: 246, distance: 135.9
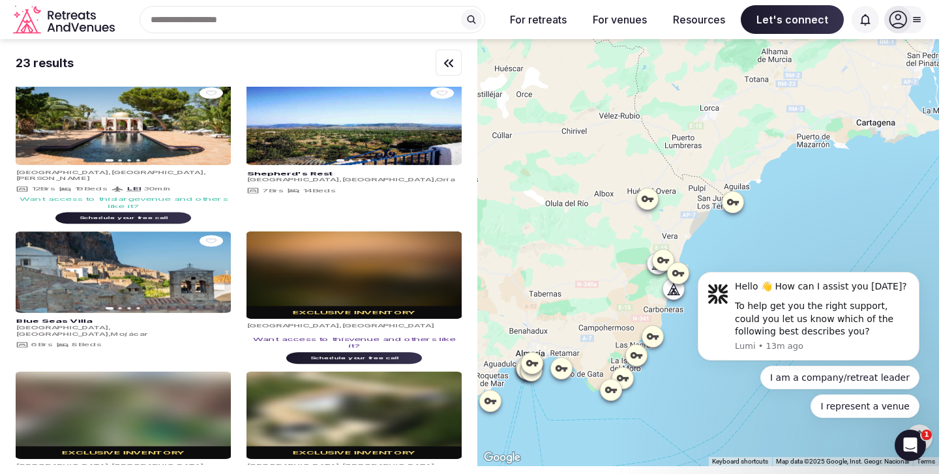
click at [715, 246] on div at bounding box center [708, 252] width 462 height 427
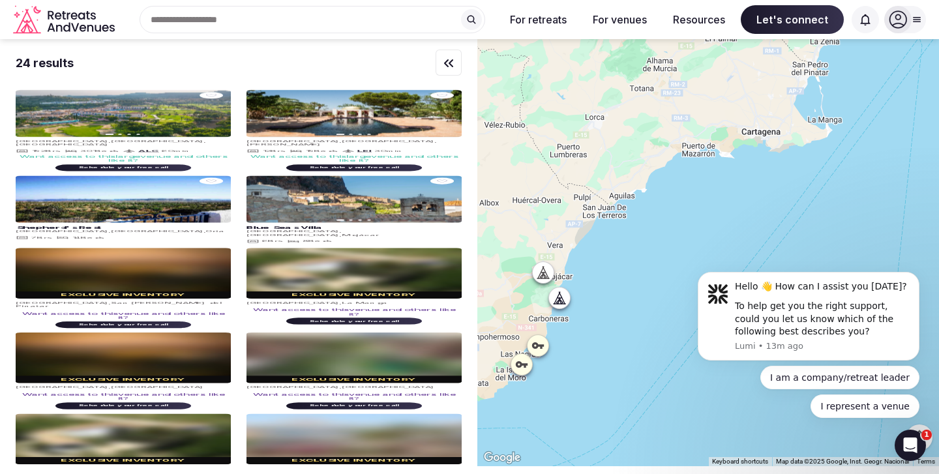
drag, startPoint x: 814, startPoint y: 175, endPoint x: 701, endPoint y: 176, distance: 113.5
click at [701, 176] on div at bounding box center [708, 252] width 462 height 427
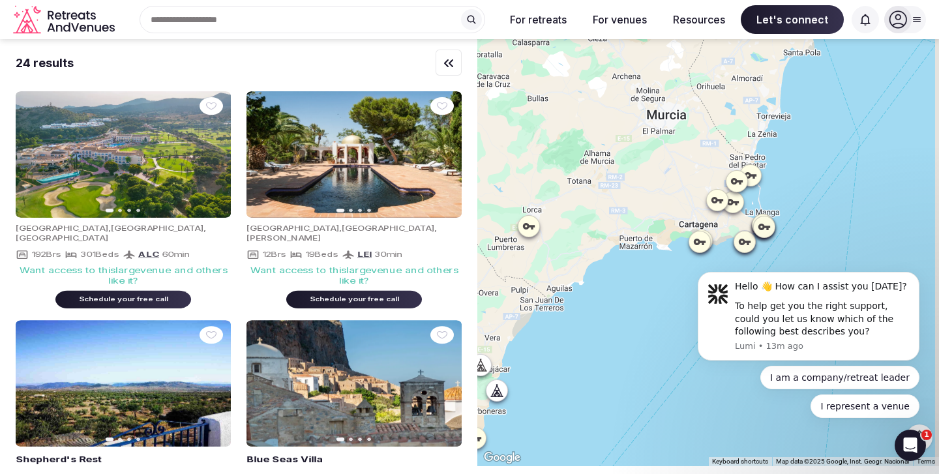
drag, startPoint x: 790, startPoint y: 138, endPoint x: 733, endPoint y: 250, distance: 126.0
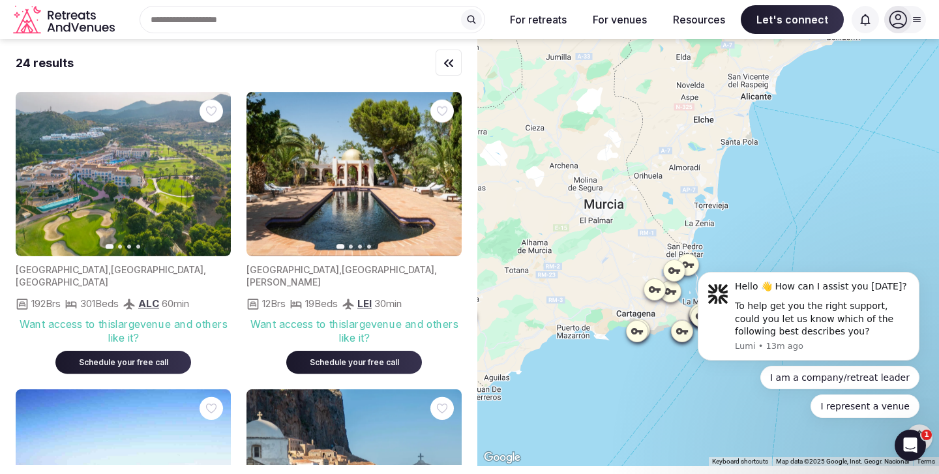
drag, startPoint x: 805, startPoint y: 151, endPoint x: 750, endPoint y: 242, distance: 106.8
click at [750, 242] on div at bounding box center [708, 252] width 462 height 427
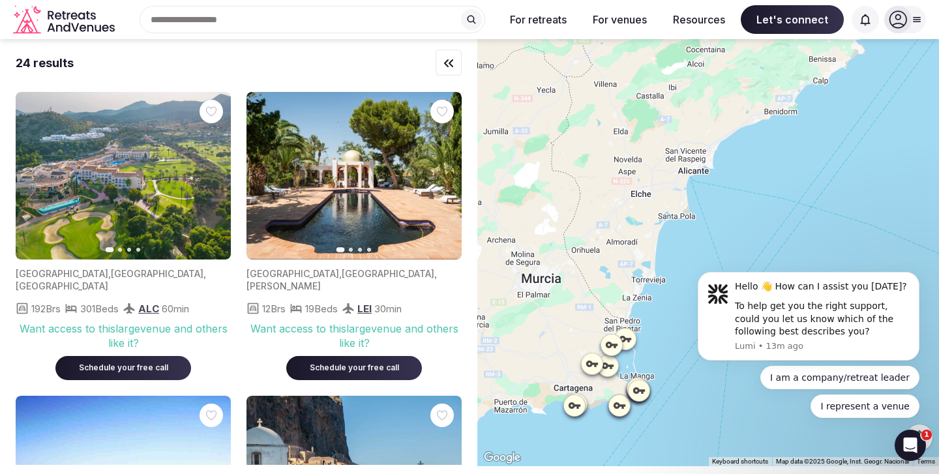
drag, startPoint x: 1447, startPoint y: 425, endPoint x: 692, endPoint y: 263, distance: 772.2
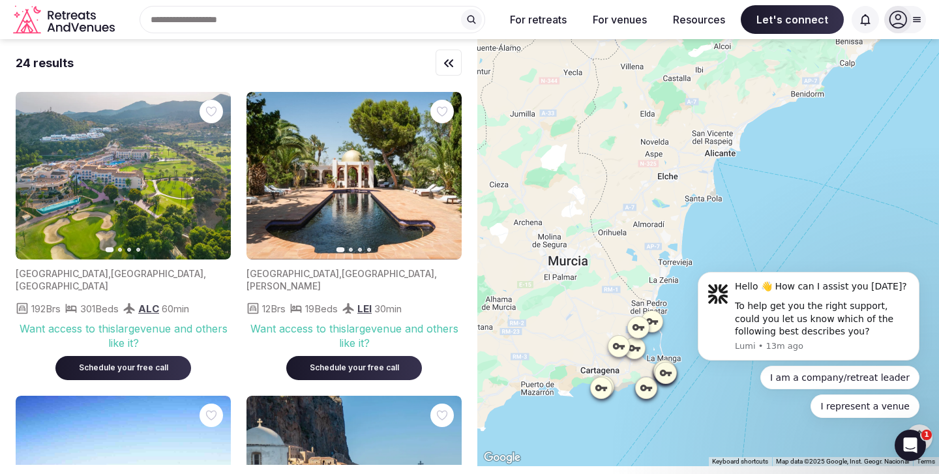
drag, startPoint x: 782, startPoint y: 166, endPoint x: 725, endPoint y: 252, distance: 103.1
click at [725, 252] on div at bounding box center [708, 252] width 462 height 427
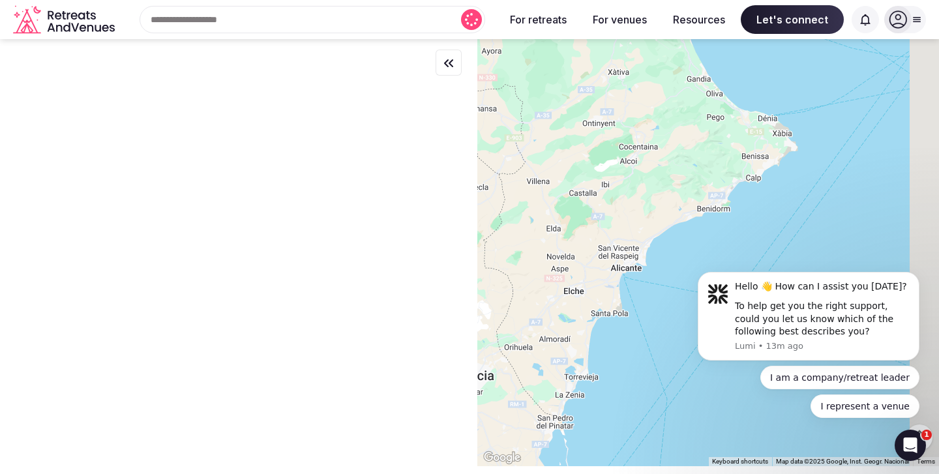
drag, startPoint x: 841, startPoint y: 156, endPoint x: 753, endPoint y: 226, distance: 112.2
click at [753, 226] on div at bounding box center [708, 252] width 462 height 427
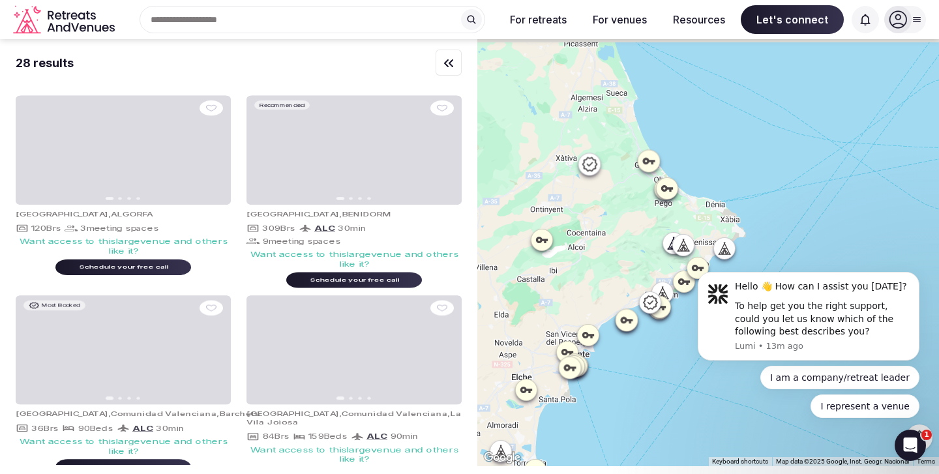
drag, startPoint x: 730, startPoint y: 143, endPoint x: 754, endPoint y: 252, distance: 111.5
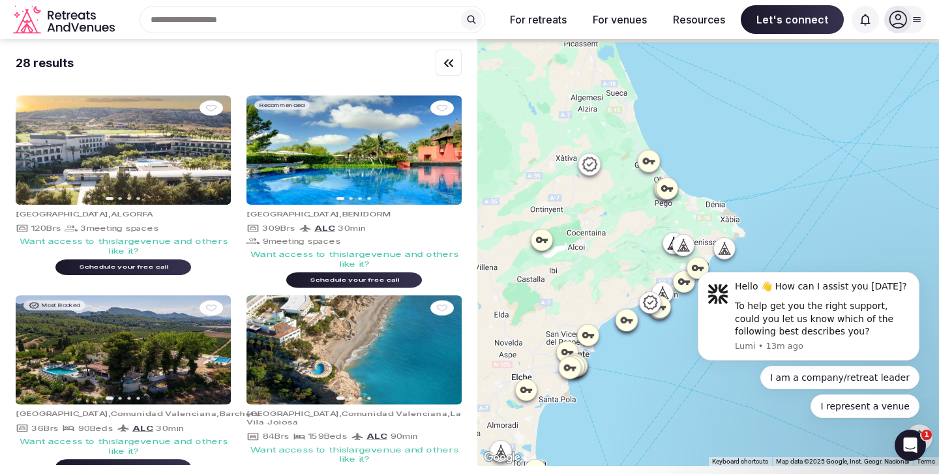
click at [754, 252] on body "Search Popular Destinations [GEOGRAPHIC_DATA], [GEOGRAPHIC_DATA] [GEOGRAPHIC_DA…" at bounding box center [469, 237] width 939 height 474
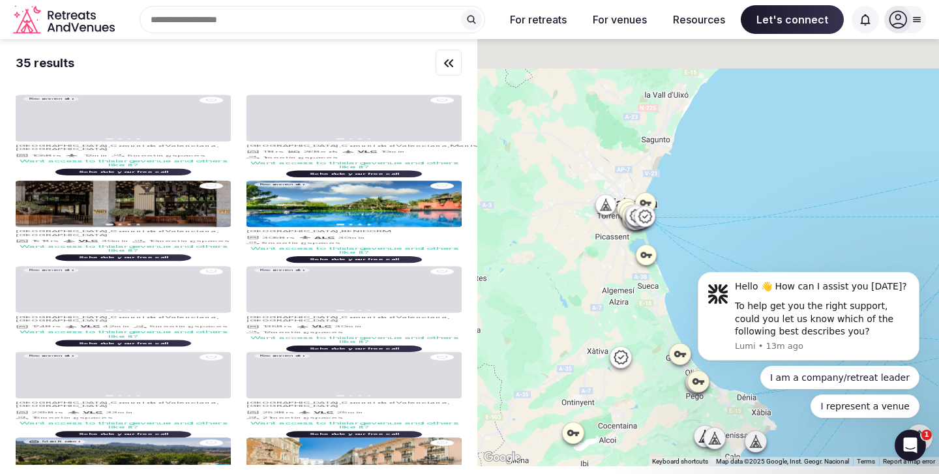
drag
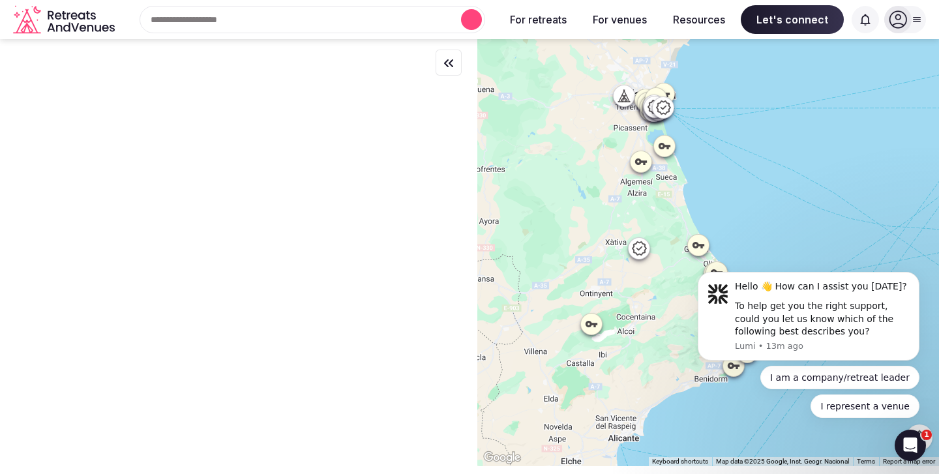
click at [770, 141] on div at bounding box center [708, 252] width 462 height 427
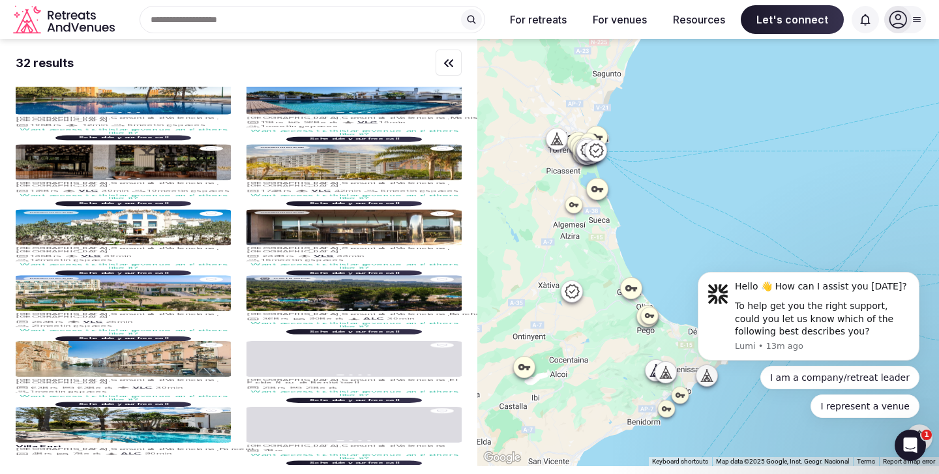
click at [775, 171] on div at bounding box center [708, 252] width 462 height 427
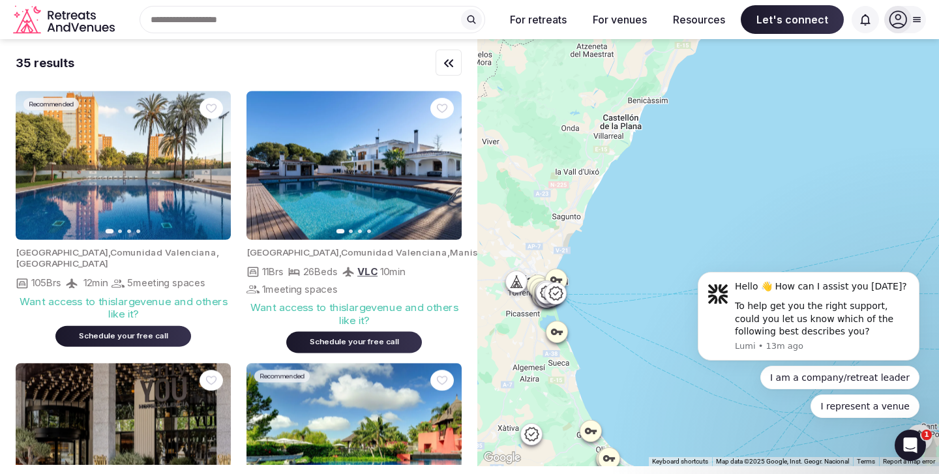
click at [744, 248] on div at bounding box center [708, 252] width 462 height 427
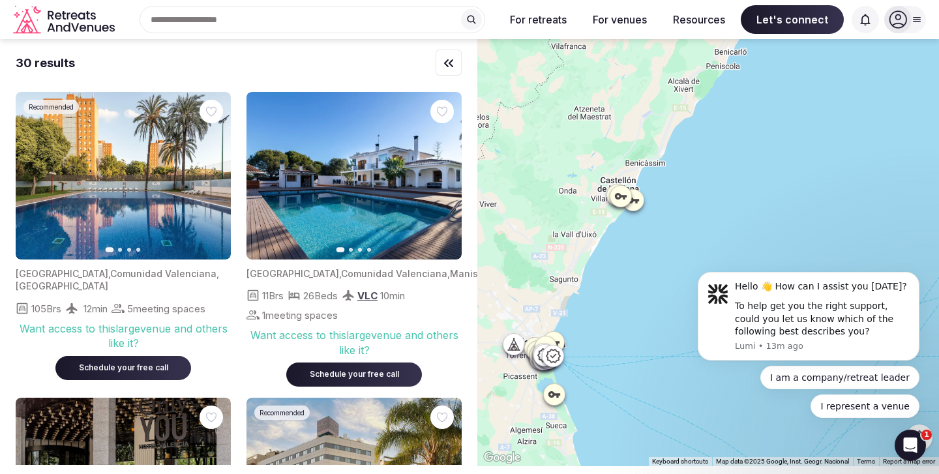
click at [798, 175] on div at bounding box center [708, 252] width 462 height 427
click at [836, 227] on div at bounding box center [708, 252] width 462 height 427
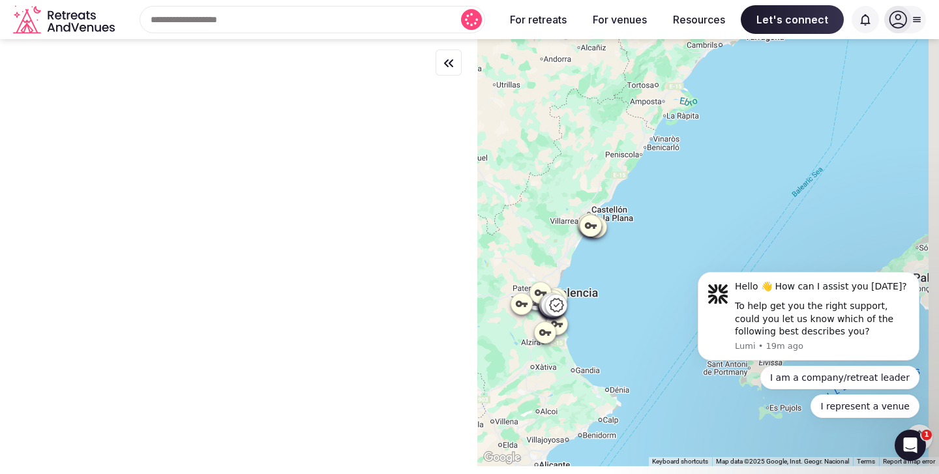
drag, startPoint x: 836, startPoint y: 227, endPoint x: 663, endPoint y: 233, distance: 172.9
click at [663, 233] on div at bounding box center [708, 252] width 462 height 427
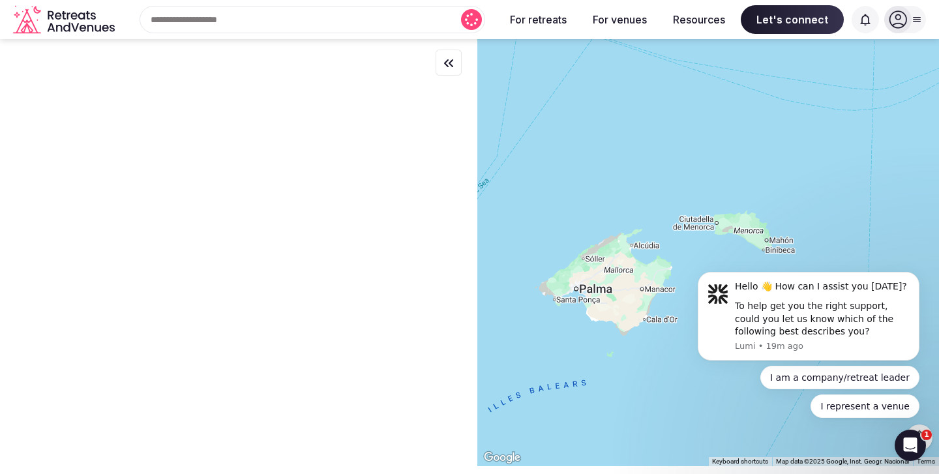
drag, startPoint x: 773, startPoint y: 170, endPoint x: 644, endPoint y: 202, distance: 133.6
click at [644, 202] on div at bounding box center [708, 252] width 462 height 427
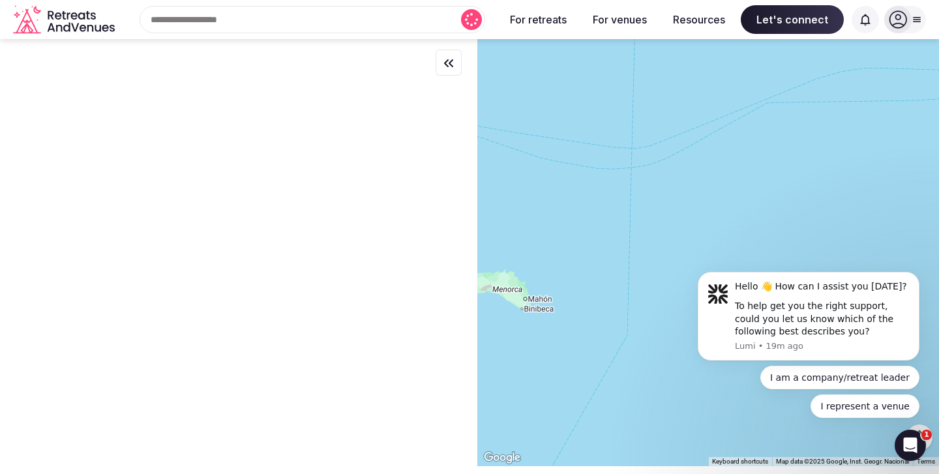
drag, startPoint x: 779, startPoint y: 203, endPoint x: 651, endPoint y: 228, distance: 130.3
click at [651, 228] on div at bounding box center [708, 252] width 462 height 427
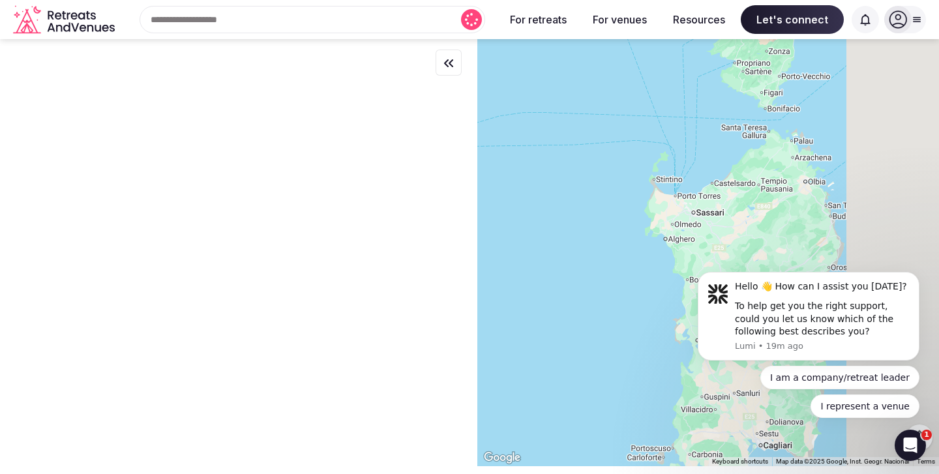
drag, startPoint x: 809, startPoint y: 202, endPoint x: 663, endPoint y: 209, distance: 146.2
click at [658, 209] on div at bounding box center [708, 252] width 462 height 427
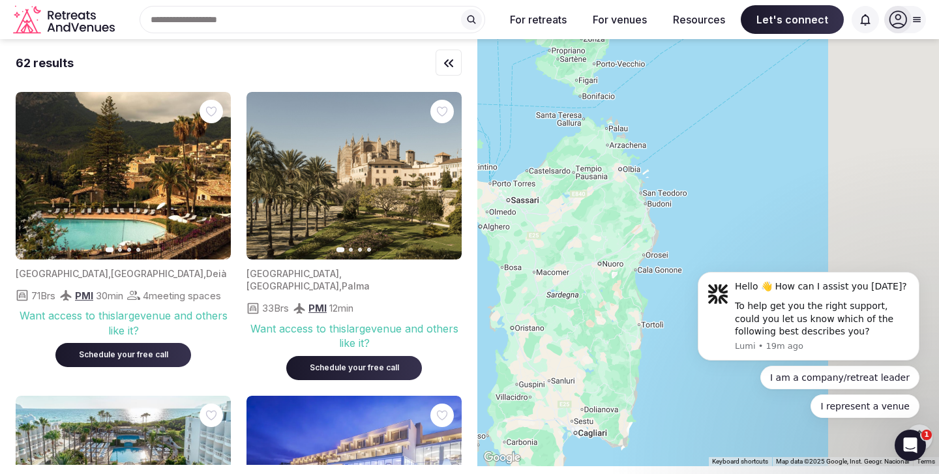
drag, startPoint x: 608, startPoint y: 205, endPoint x: 599, endPoint y: 198, distance: 12.0
click at [599, 198] on div at bounding box center [708, 252] width 462 height 427
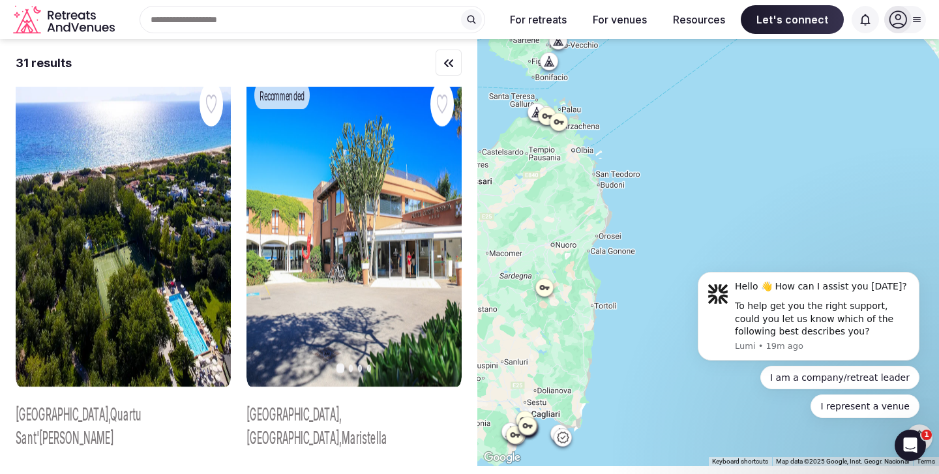
drag, startPoint x: 769, startPoint y: 206, endPoint x: 499, endPoint y: 204, distance: 270.0
click at [499, 204] on div at bounding box center [708, 252] width 462 height 427
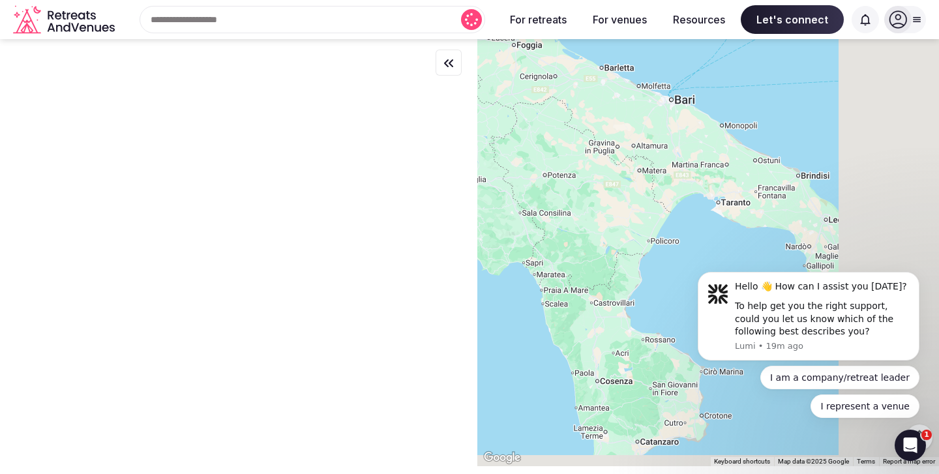
drag, startPoint x: 730, startPoint y: 205, endPoint x: 517, endPoint y: 188, distance: 213.3
click at [517, 188] on div at bounding box center [708, 252] width 462 height 427
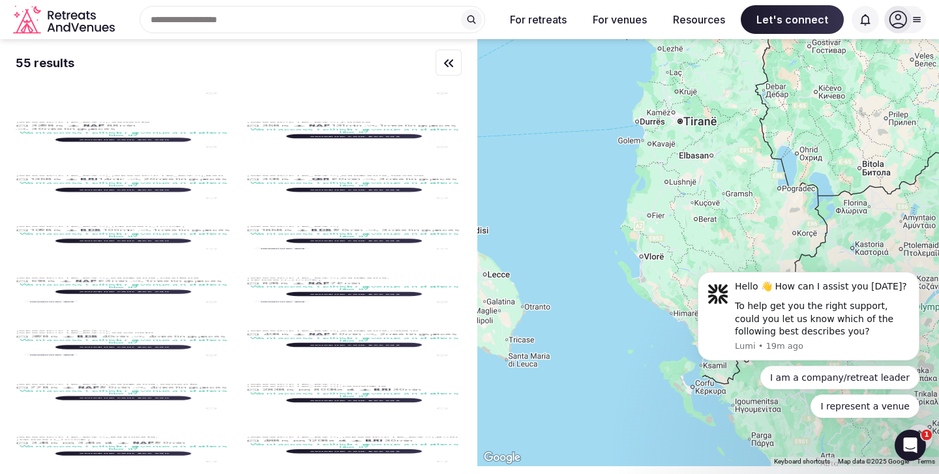
drag, startPoint x: 540, startPoint y: 246, endPoint x: 561, endPoint y: 336, distance: 92.4
click at [561, 336] on div at bounding box center [708, 252] width 462 height 427
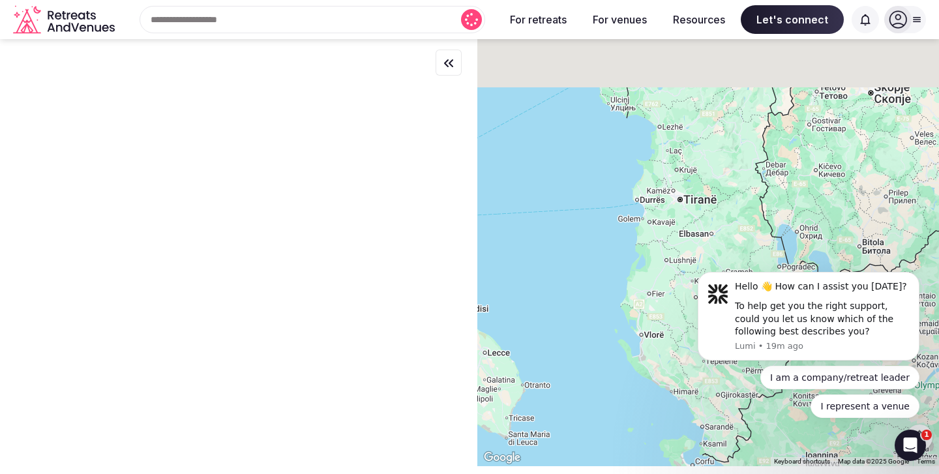
drag, startPoint x: 601, startPoint y: 280, endPoint x: 604, endPoint y: 370, distance: 90.0
click at [604, 370] on div at bounding box center [708, 252] width 462 height 427
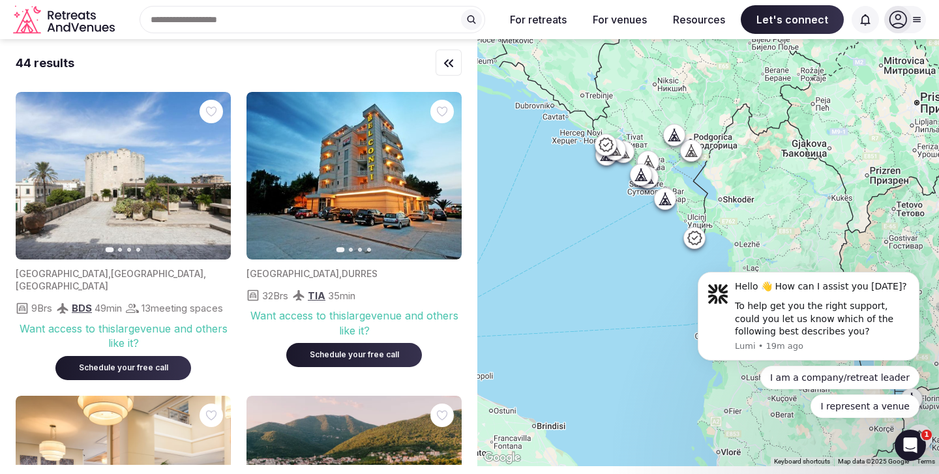
drag, startPoint x: 527, startPoint y: 113, endPoint x: 636, endPoint y: 234, distance: 163.4
click at [637, 234] on div at bounding box center [708, 252] width 462 height 427
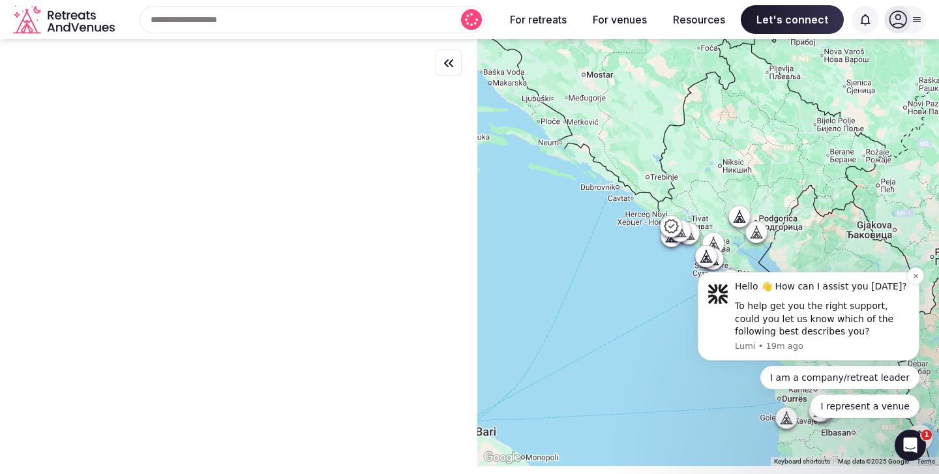
drag, startPoint x: 1323, startPoint y: 501, endPoint x: 702, endPoint y: 333, distance: 643.2
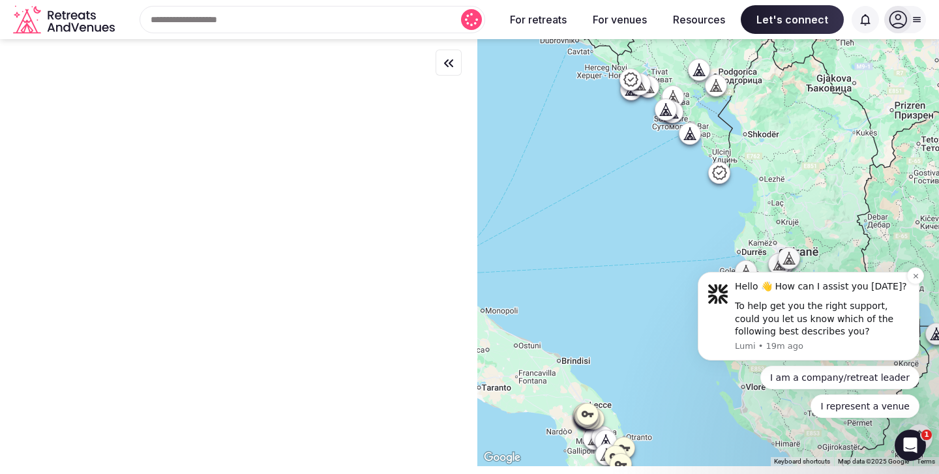
drag, startPoint x: 1277, startPoint y: 377, endPoint x: 745, endPoint y: 285, distance: 540.6
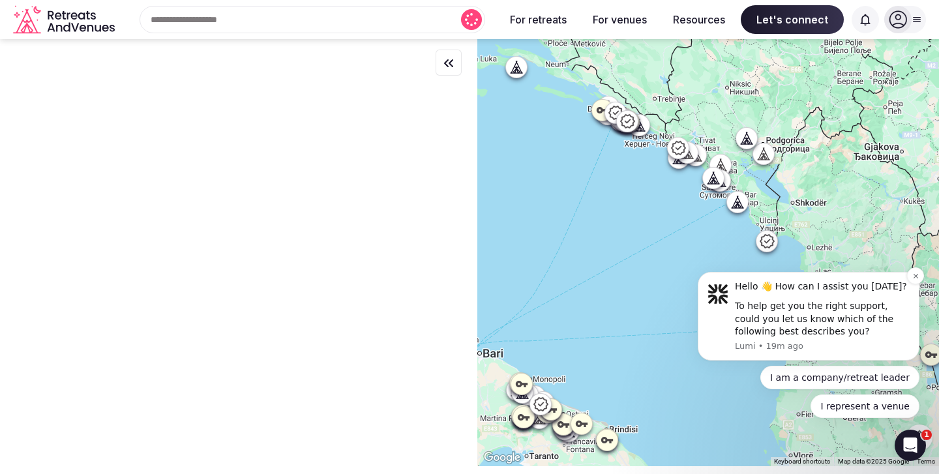
drag, startPoint x: 1305, startPoint y: 380, endPoint x: 786, endPoint y: 347, distance: 520.8
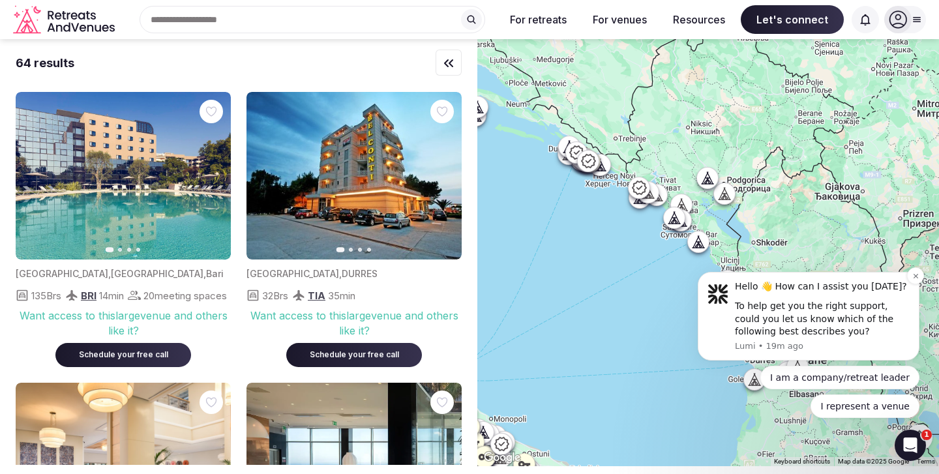
drag, startPoint x: 1323, startPoint y: 504, endPoint x: 784, endPoint y: 344, distance: 562.6
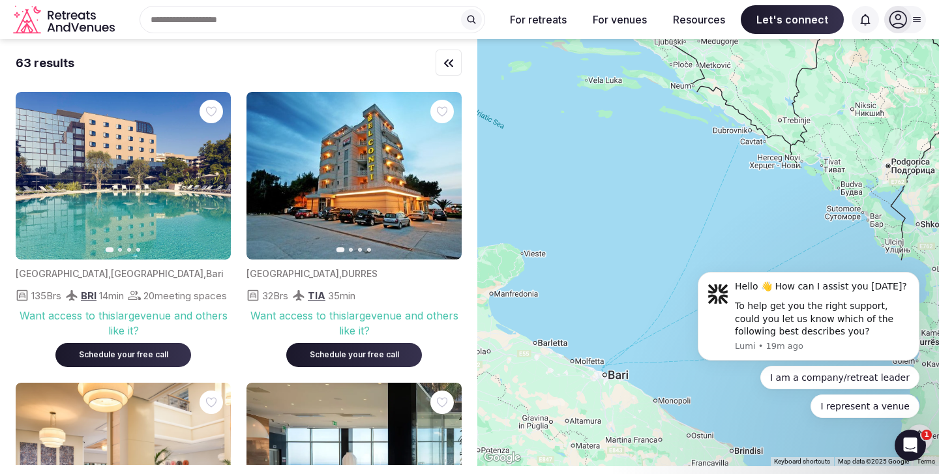
click at [827, 260] on body "Hello 👋 How can I assist you [DATE]? To help get you the right support, could y…" at bounding box center [808, 346] width 250 height 176
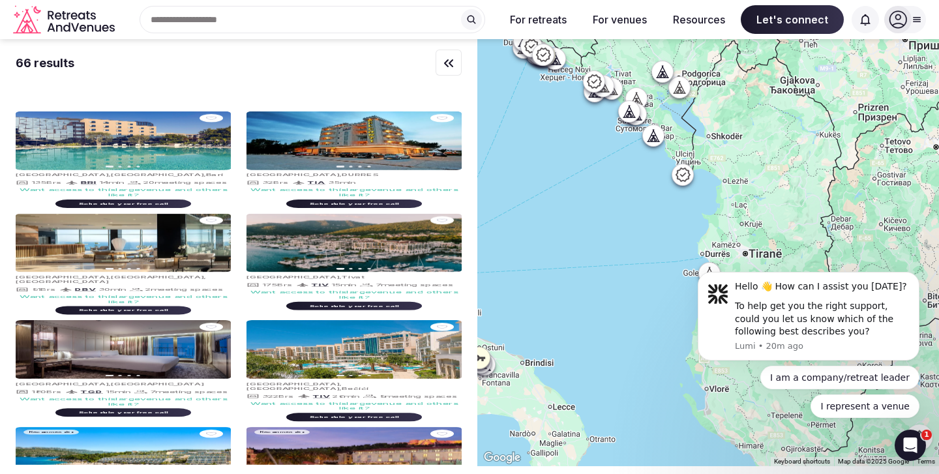
click at [601, 145] on div at bounding box center [708, 252] width 462 height 427
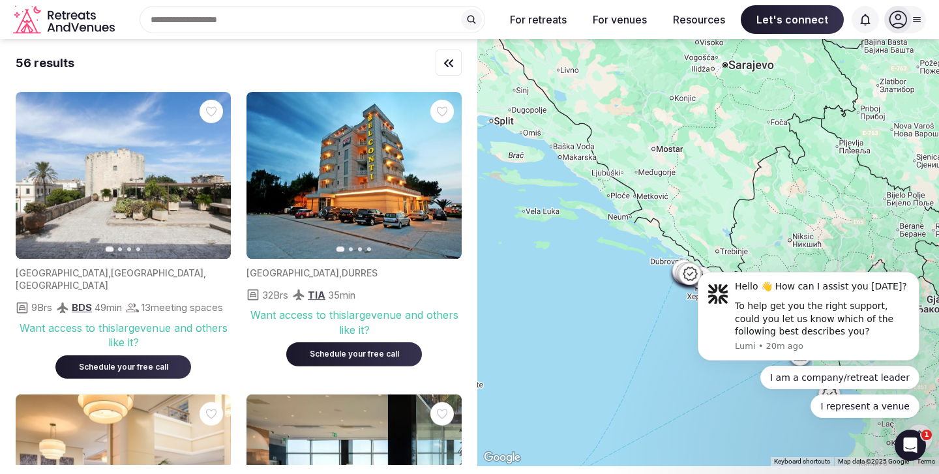
drag, startPoint x: 496, startPoint y: 80, endPoint x: 649, endPoint y: 308, distance: 274.7
click at [649, 308] on div at bounding box center [708, 252] width 462 height 427
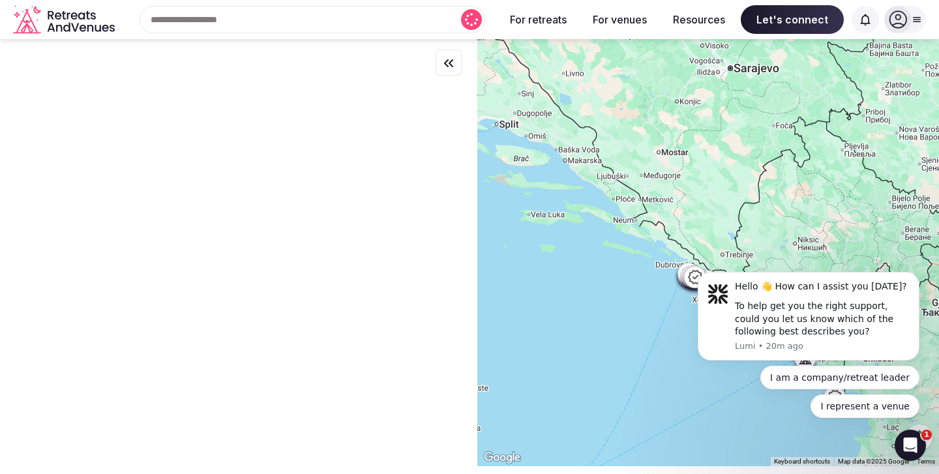
click at [537, 185] on div at bounding box center [708, 252] width 462 height 427
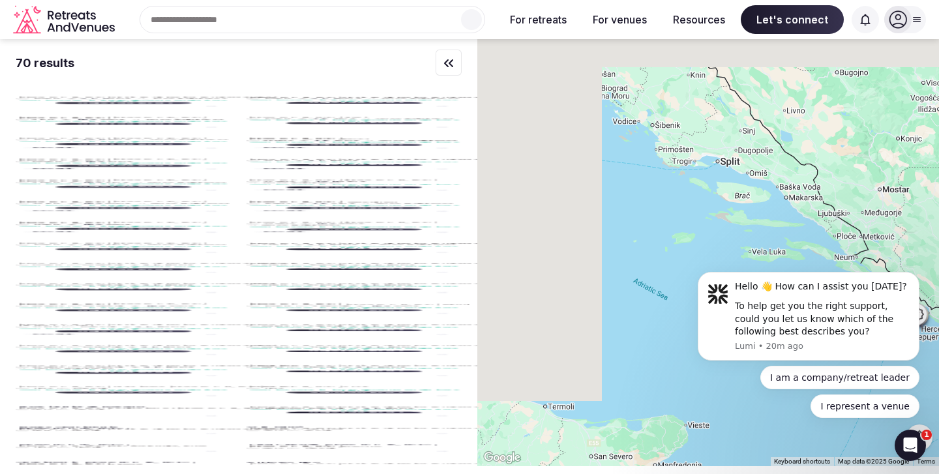
drag, startPoint x: 518, startPoint y: 128, endPoint x: 742, endPoint y: 166, distance: 226.8
click at [742, 166] on div at bounding box center [708, 252] width 462 height 427
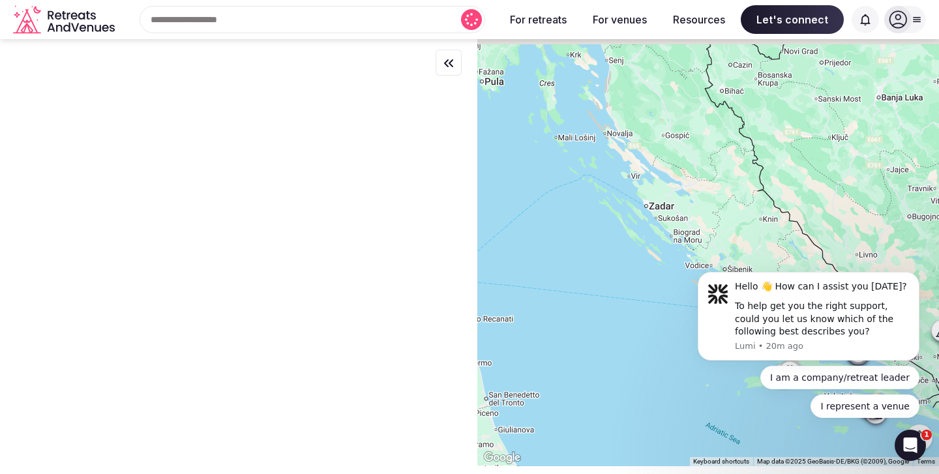
drag, startPoint x: 600, startPoint y: 131, endPoint x: 670, endPoint y: 276, distance: 161.6
click at [670, 276] on div at bounding box center [708, 252] width 462 height 427
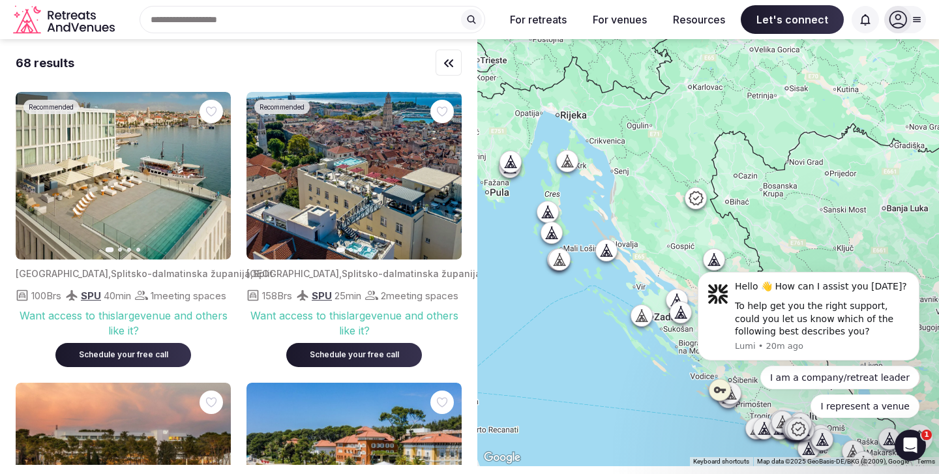
drag, startPoint x: 595, startPoint y: 138, endPoint x: 602, endPoint y: 258, distance: 120.2
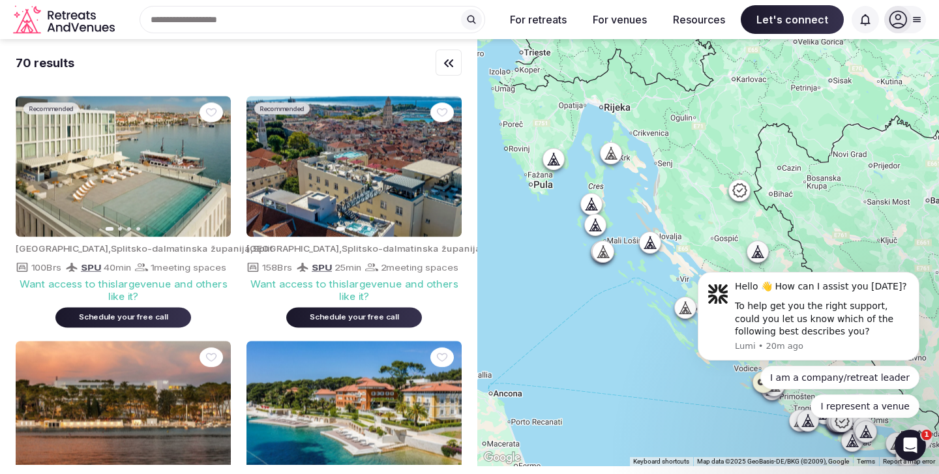
drag, startPoint x: 603, startPoint y: 214, endPoint x: 636, endPoint y: 194, distance: 38.6
click at [636, 194] on div at bounding box center [708, 252] width 462 height 427
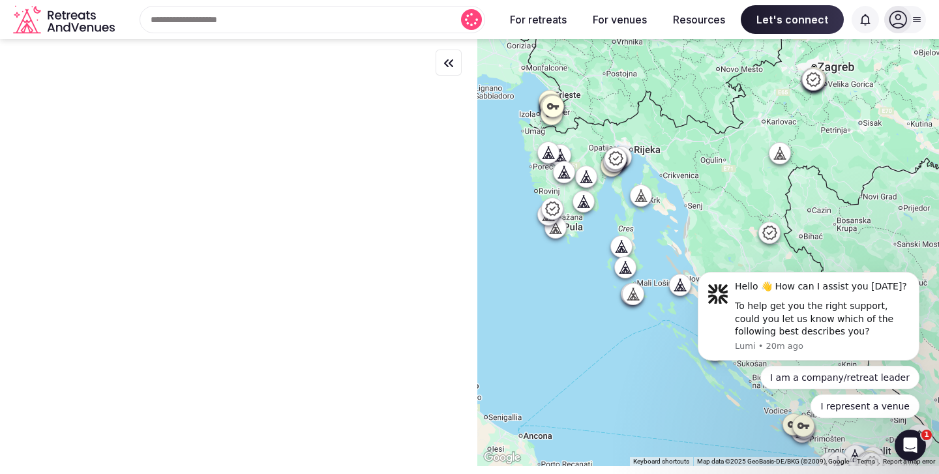
drag, startPoint x: 628, startPoint y: 127, endPoint x: 658, endPoint y: 171, distance: 53.5
click at [658, 171] on div at bounding box center [708, 252] width 462 height 427
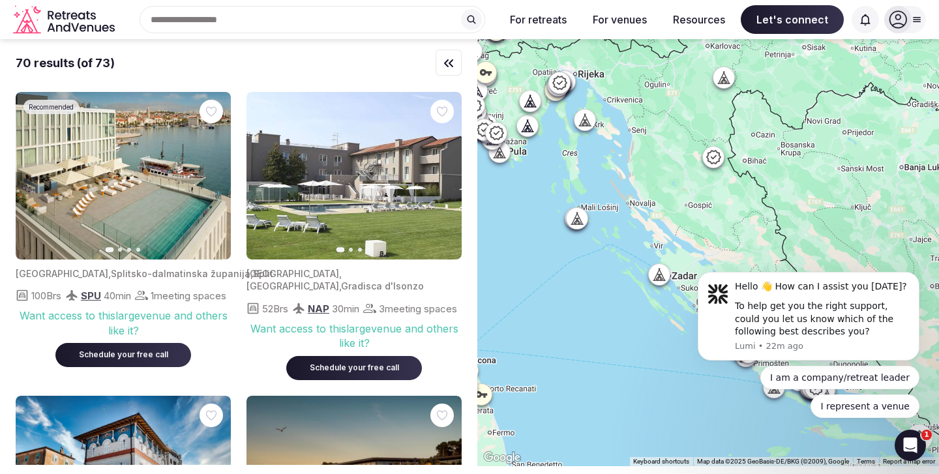
drag, startPoint x: 747, startPoint y: 213, endPoint x: 685, endPoint y: 134, distance: 100.4
click at [685, 134] on div at bounding box center [708, 252] width 462 height 427
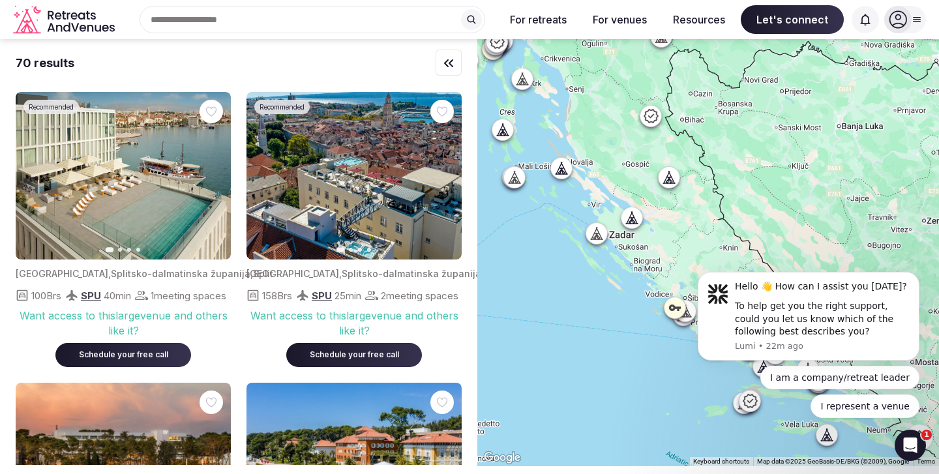
drag, startPoint x: 831, startPoint y: 189, endPoint x: 756, endPoint y: 140, distance: 90.4
click at [756, 140] on div at bounding box center [708, 252] width 462 height 427
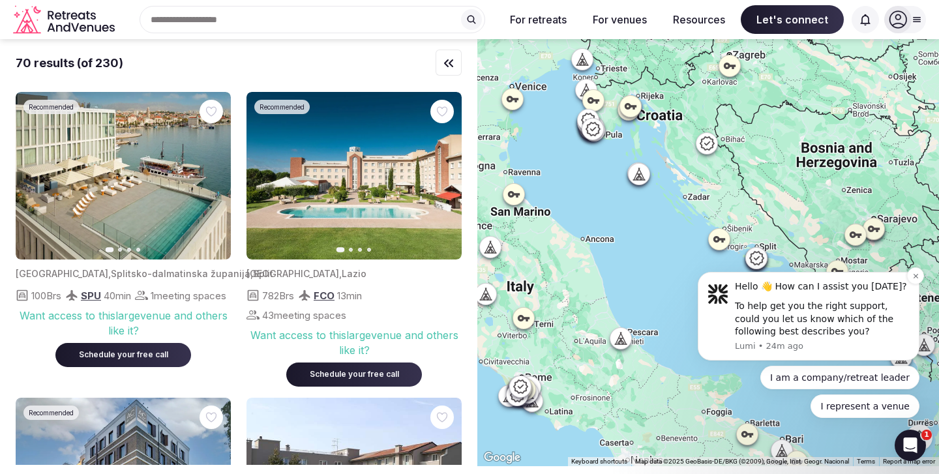
drag, startPoint x: 1463, startPoint y: 458, endPoint x: 768, endPoint y: 284, distance: 717.1
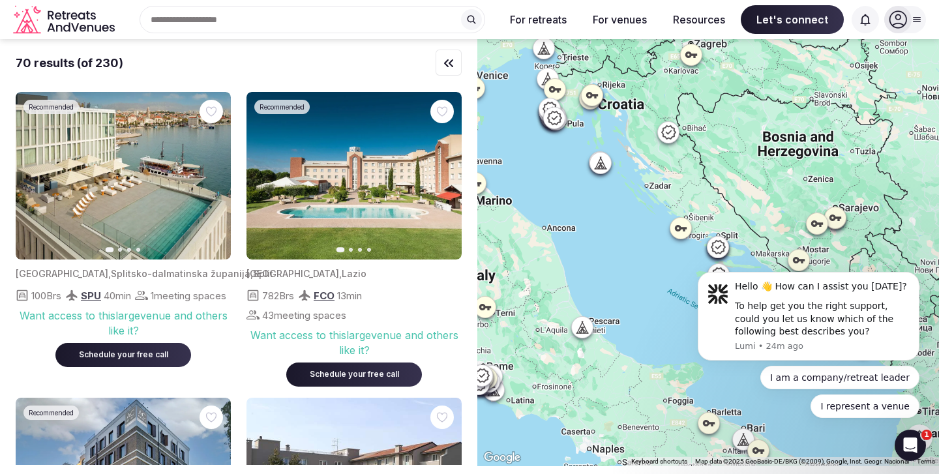
drag, startPoint x: 1355, startPoint y: 374, endPoint x: 803, endPoint y: 269, distance: 561.4
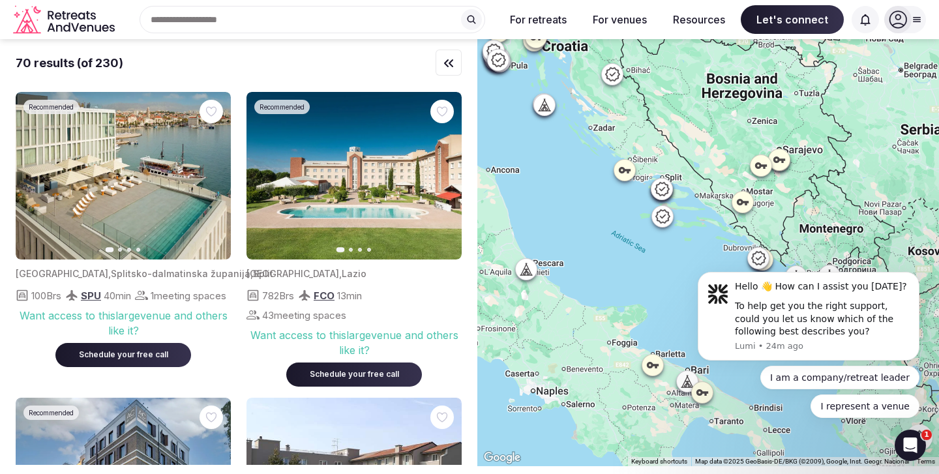
click at [691, 146] on div at bounding box center [708, 252] width 462 height 427
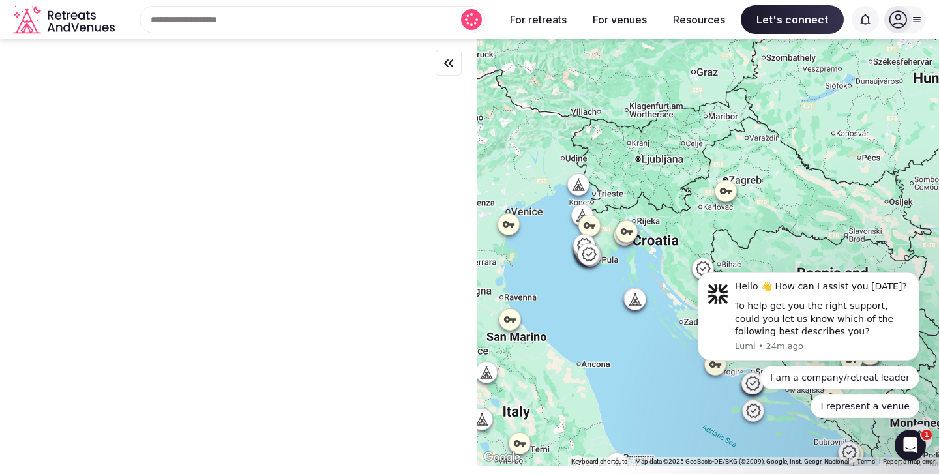
drag, startPoint x: 1257, startPoint y: 417, endPoint x: 701, endPoint y: 429, distance: 555.7
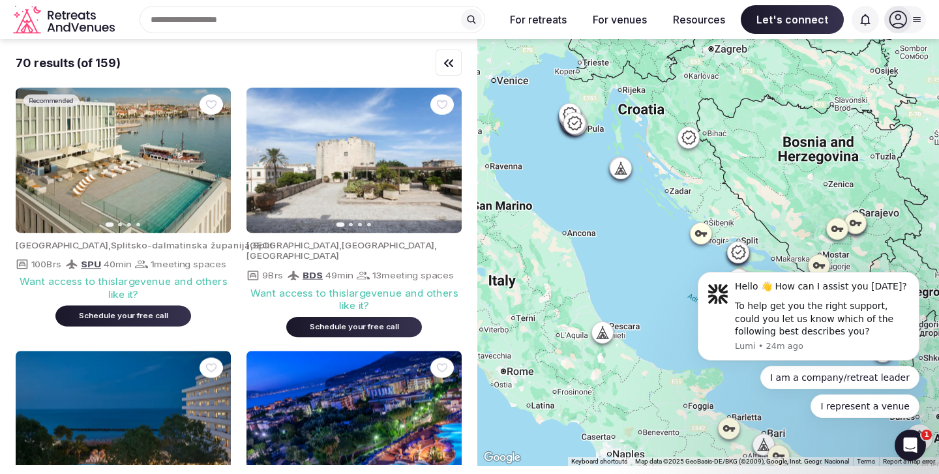
click at [657, 233] on div at bounding box center [708, 252] width 462 height 427
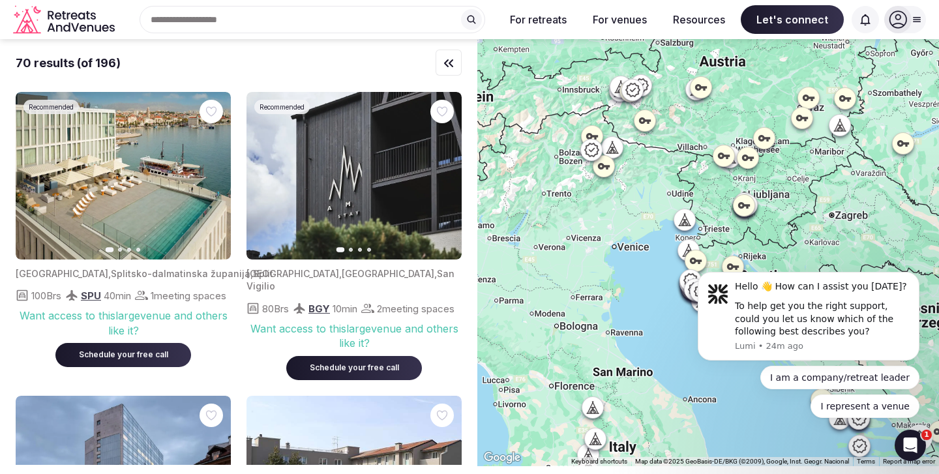
drag, startPoint x: 611, startPoint y: 61, endPoint x: 739, endPoint y: 237, distance: 217.9
click at [739, 237] on div at bounding box center [708, 252] width 462 height 427
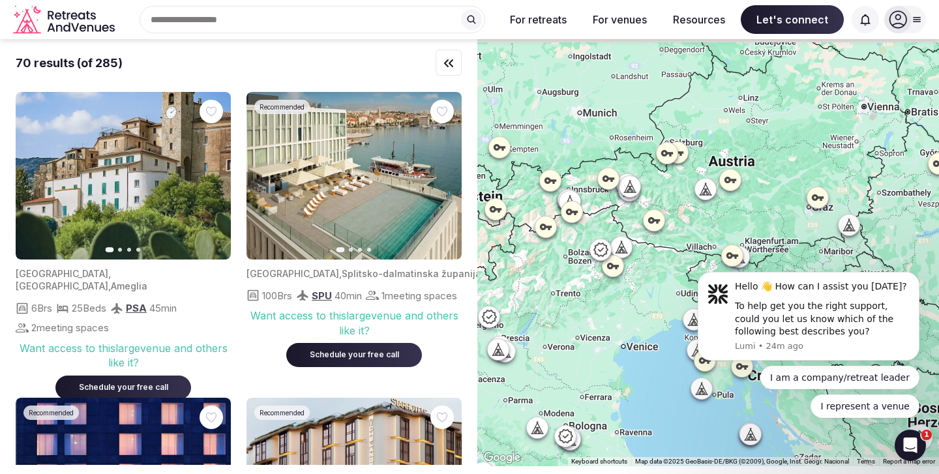
drag, startPoint x: 781, startPoint y: 113, endPoint x: 785, endPoint y: 216, distance: 103.1
click at [785, 216] on div at bounding box center [708, 252] width 462 height 427
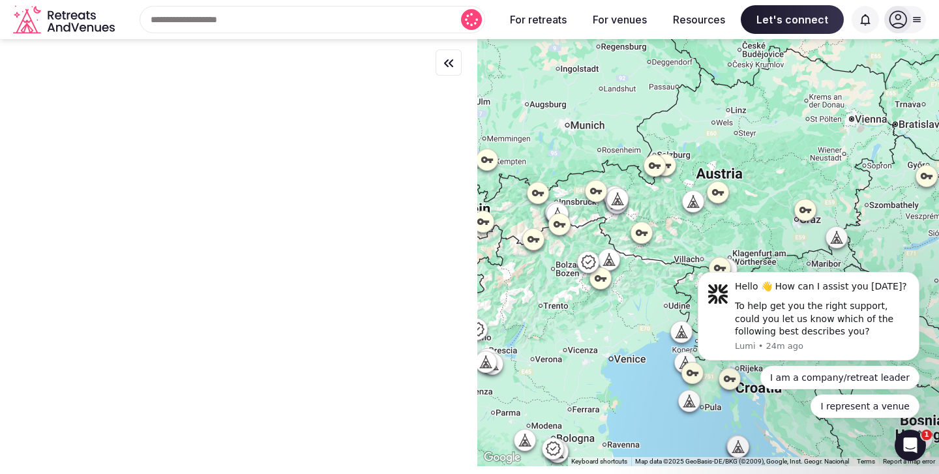
drag, startPoint x: 786, startPoint y: 162, endPoint x: 749, endPoint y: 162, distance: 37.2
click at [749, 162] on div at bounding box center [708, 252] width 462 height 427
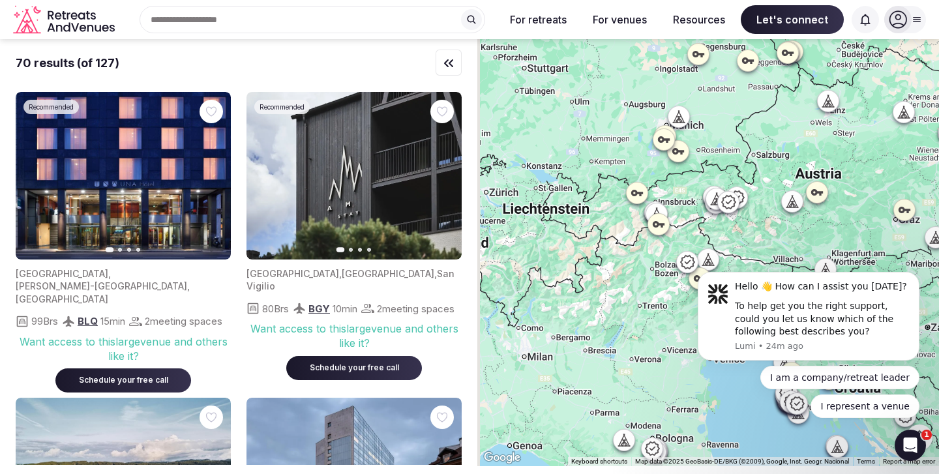
drag, startPoint x: 608, startPoint y: 137, endPoint x: 732, endPoint y: 137, distance: 123.9
click at [732, 137] on div at bounding box center [708, 252] width 462 height 427
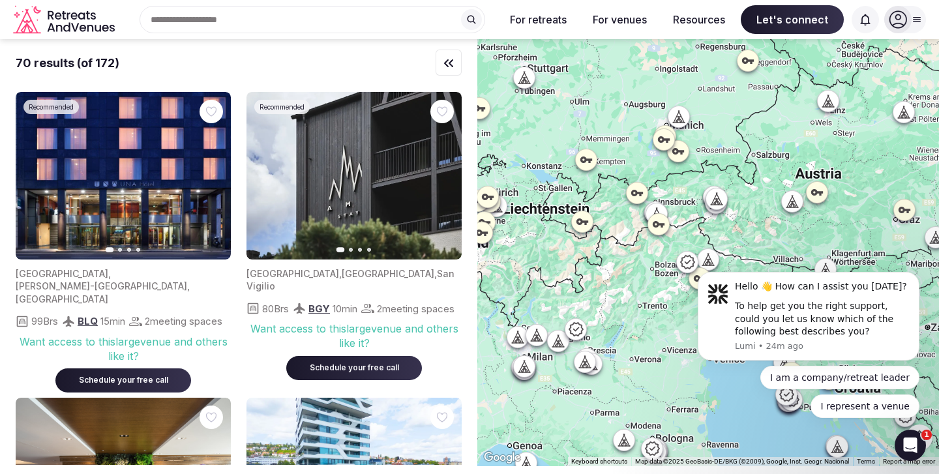
click at [659, 206] on div at bounding box center [656, 213] width 21 height 21
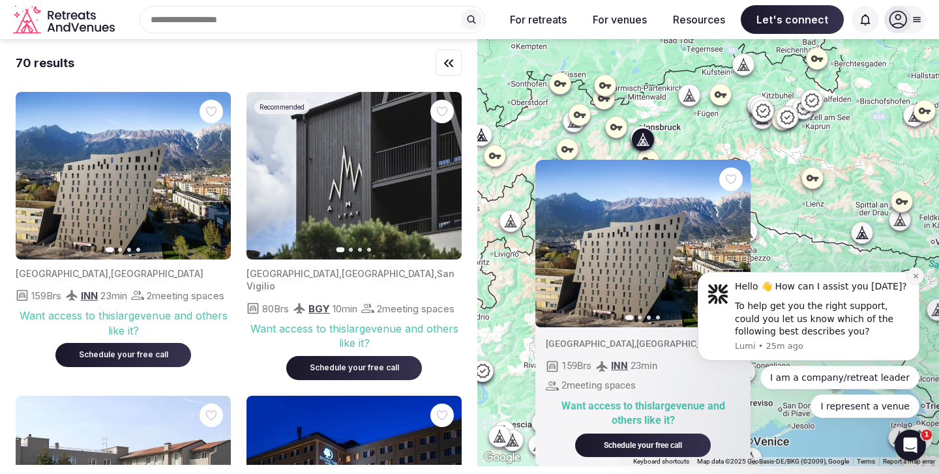
click at [918, 271] on button "Dismiss notification" at bounding box center [915, 275] width 17 height 17
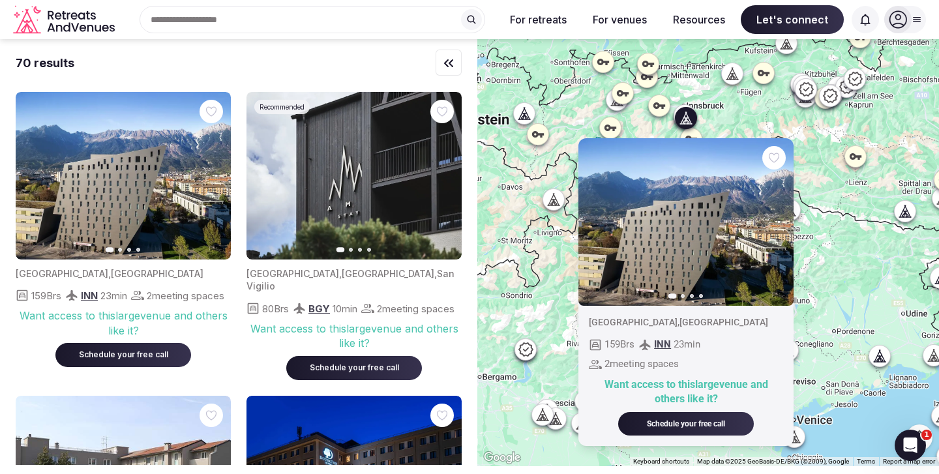
drag, startPoint x: 708, startPoint y: 138, endPoint x: 752, endPoint y: 113, distance: 50.2
click at [752, 113] on div "Previous slide Next slide Austria , Innsbruck 159 Brs INN 23 min 2 meeting spac…" at bounding box center [708, 252] width 462 height 427
